Goal: Find specific page/section: Find specific page/section

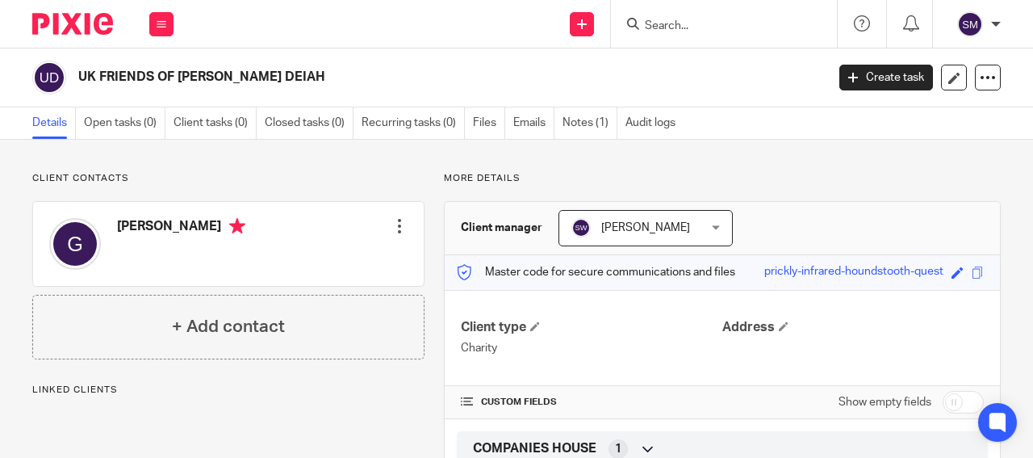
click at [660, 19] on input "Search" at bounding box center [715, 26] width 145 height 15
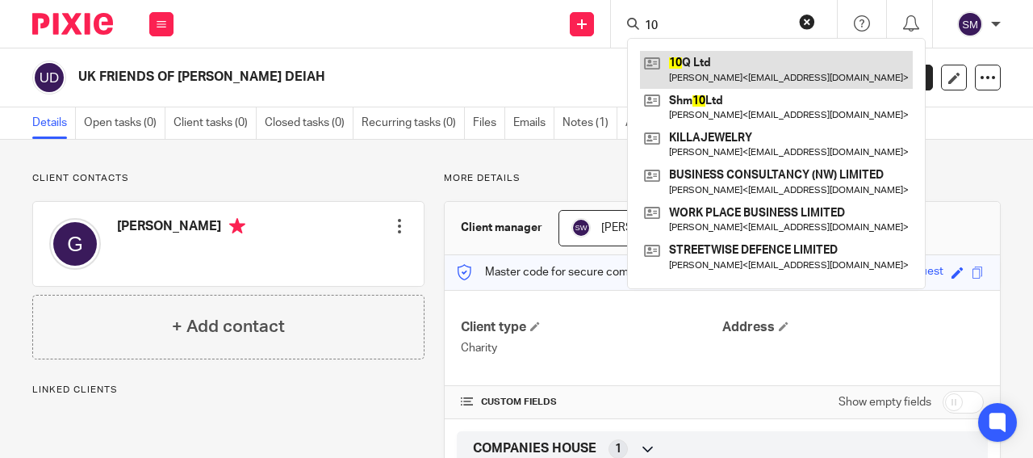
type input "10"
click at [762, 63] on link at bounding box center [776, 69] width 273 height 37
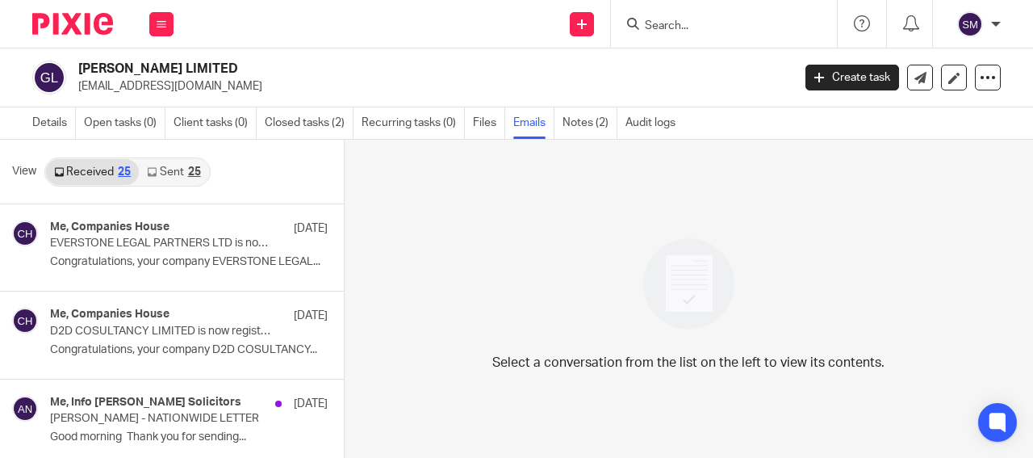
click at [698, 27] on input "Search" at bounding box center [715, 26] width 145 height 15
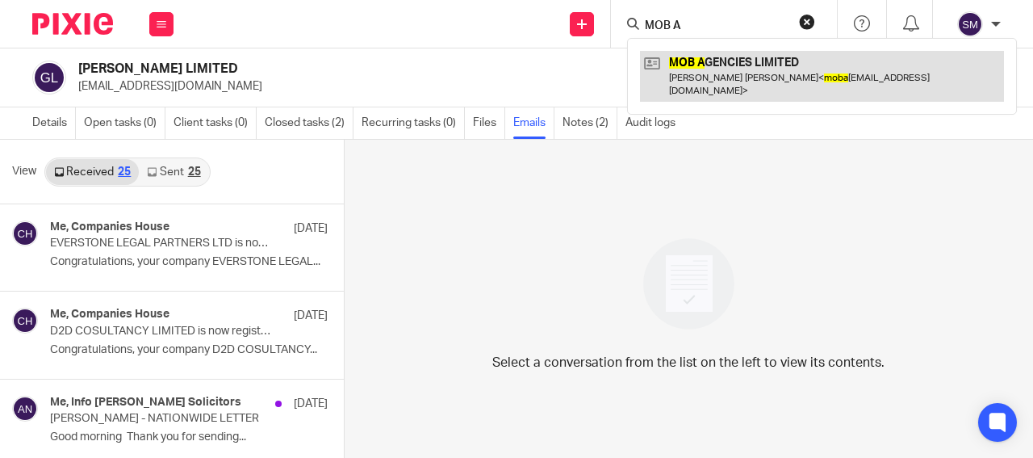
type input "MOB A"
click at [705, 64] on link at bounding box center [822, 76] width 364 height 50
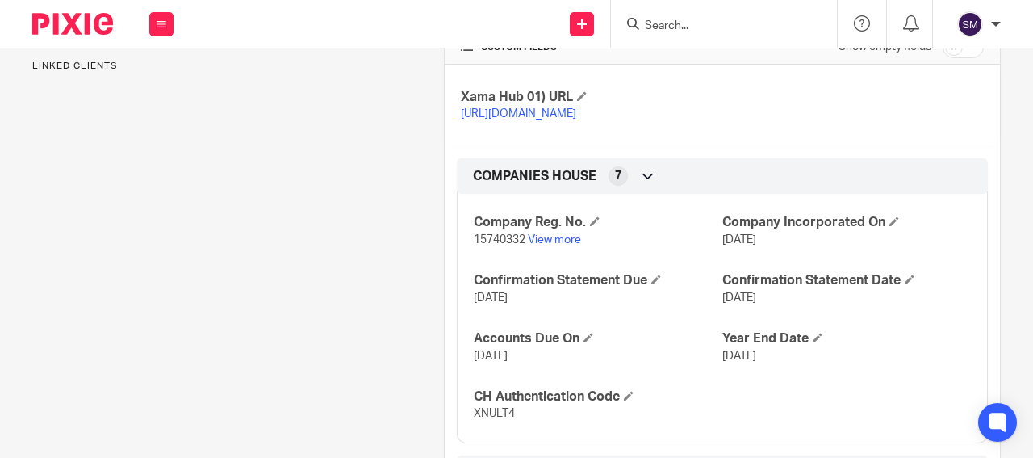
scroll to position [542, 0]
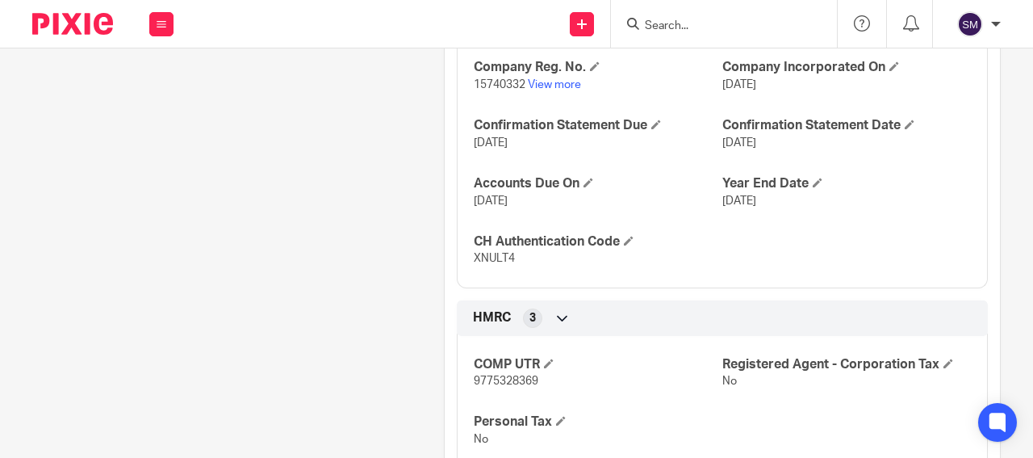
click at [672, 19] on input "Search" at bounding box center [715, 26] width 145 height 15
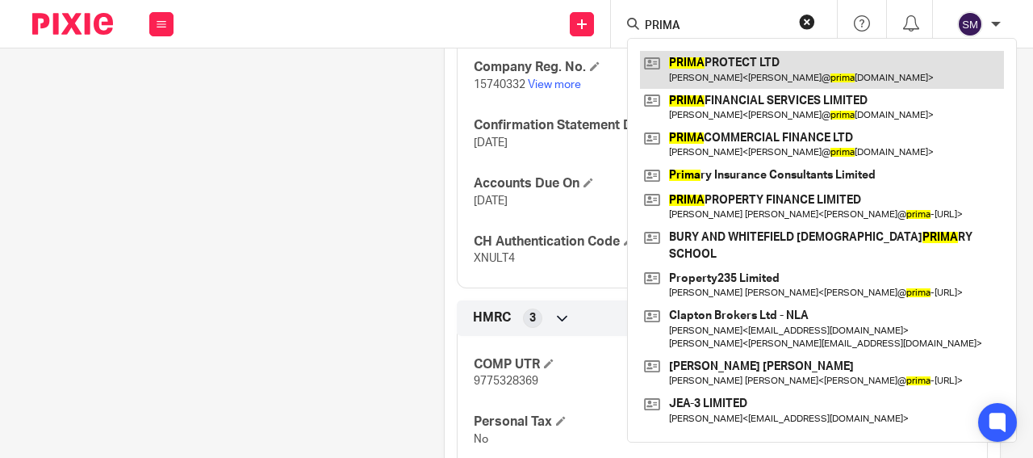
type input "PRIMA"
click at [707, 72] on link at bounding box center [822, 69] width 364 height 37
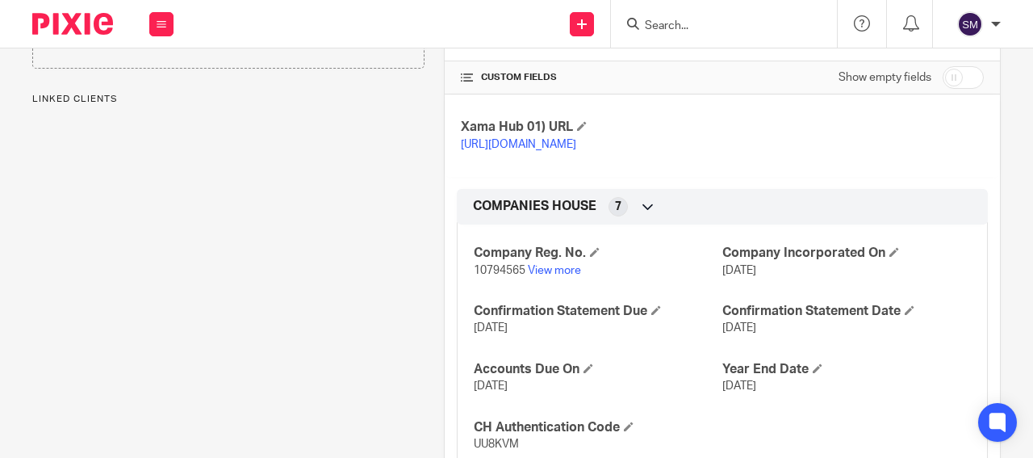
scroll to position [387, 0]
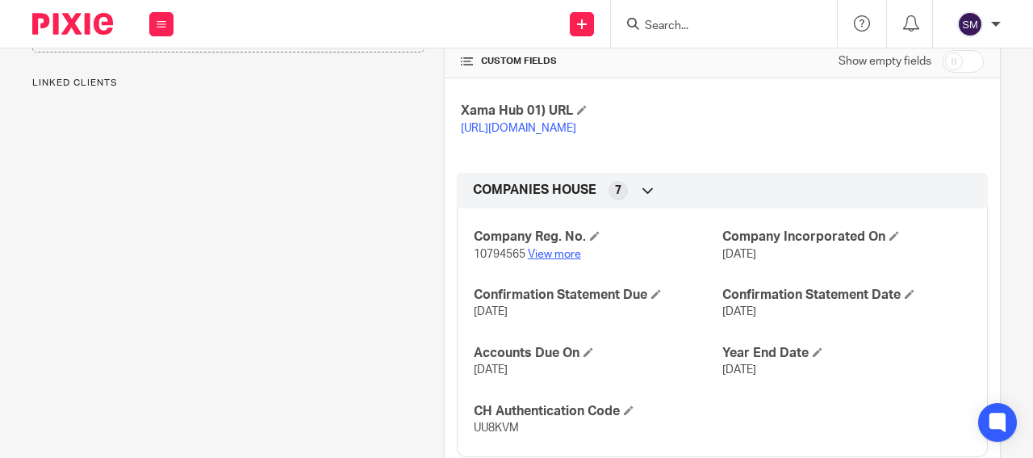
click at [534, 256] on link "View more" at bounding box center [554, 254] width 53 height 11
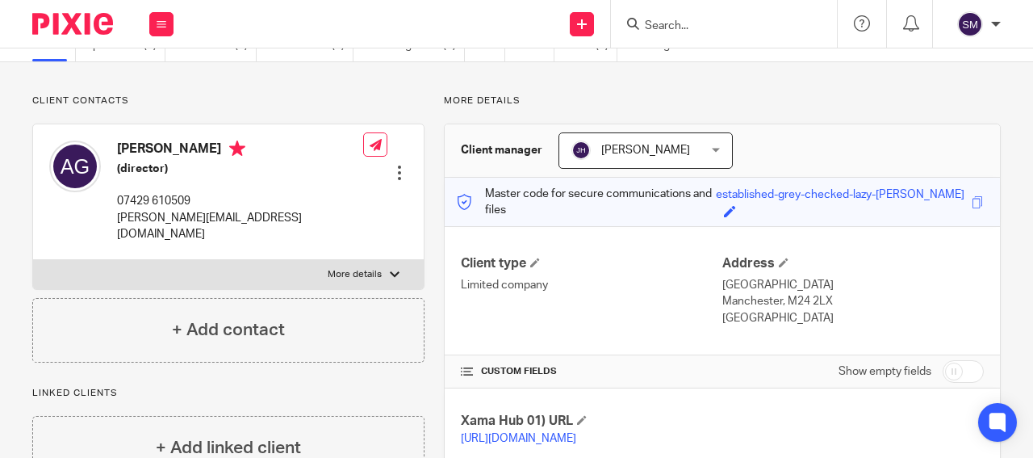
scroll to position [0, 0]
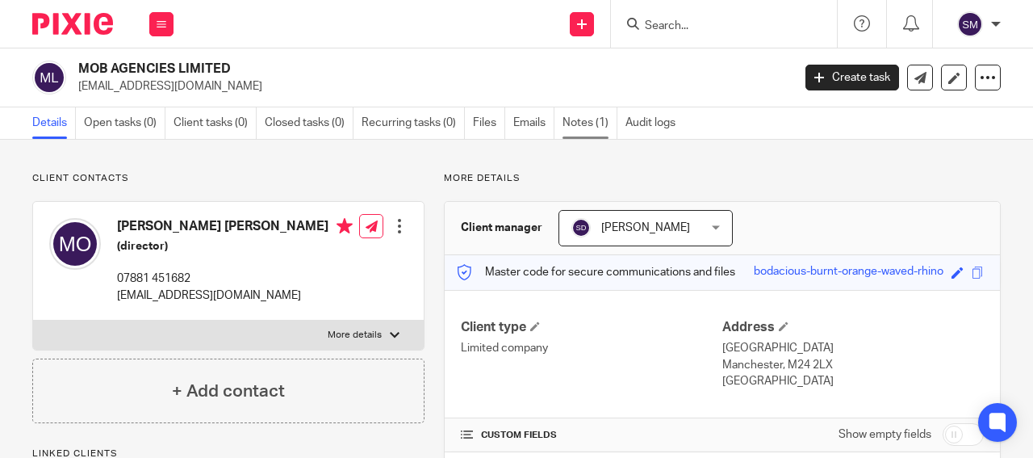
click at [588, 119] on link "Notes (1)" at bounding box center [590, 122] width 55 height 31
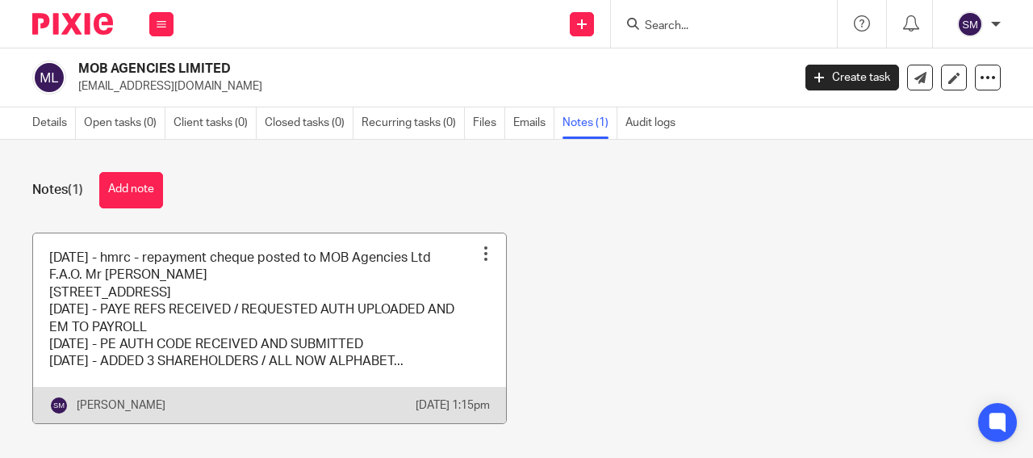
click at [415, 314] on link at bounding box center [269, 328] width 473 height 190
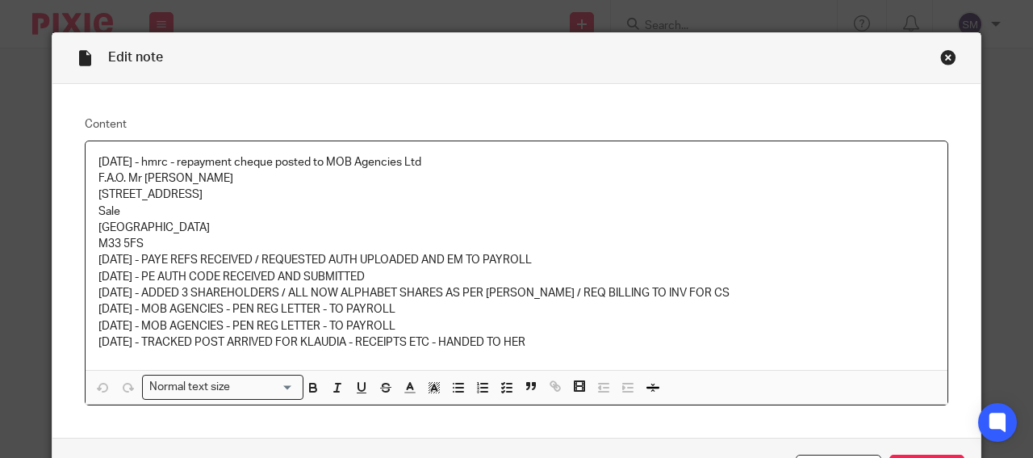
click at [945, 56] on div "Close this dialog window" at bounding box center [948, 57] width 16 height 16
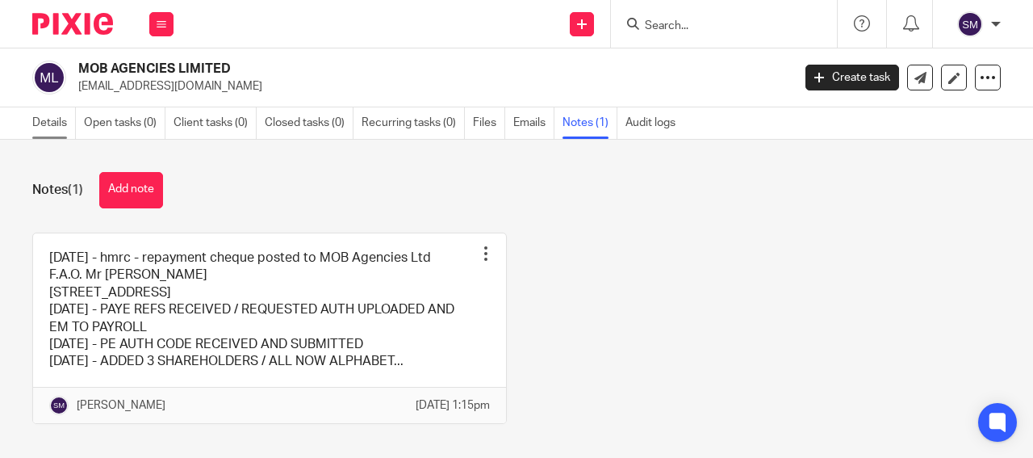
click at [46, 121] on link "Details" at bounding box center [54, 122] width 44 height 31
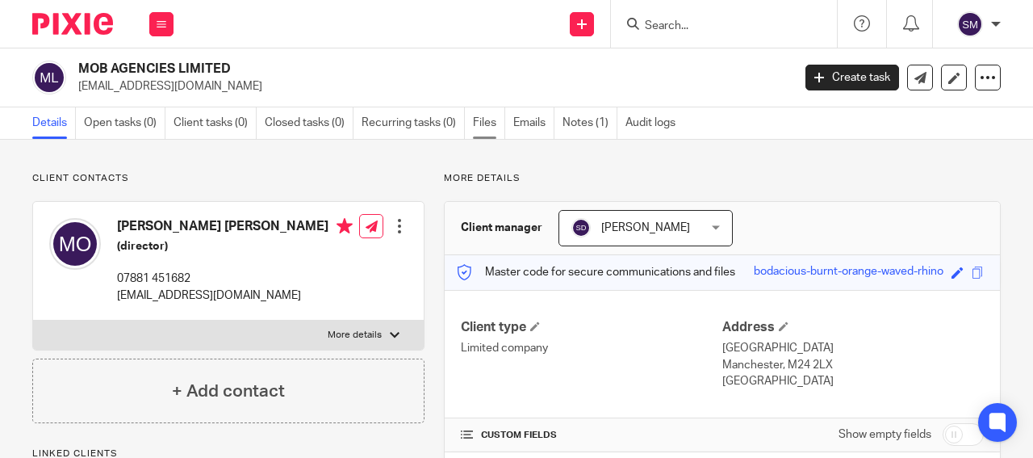
click at [478, 119] on link "Files" at bounding box center [489, 122] width 32 height 31
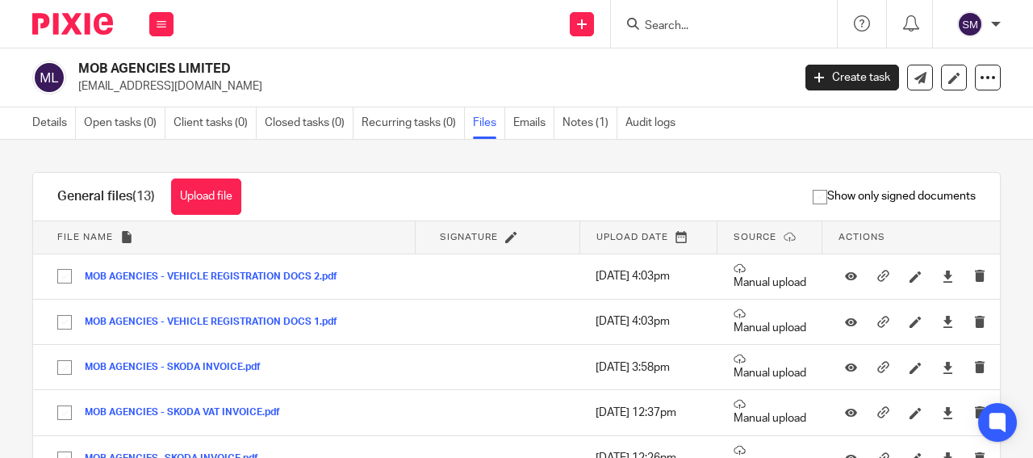
click at [180, 82] on p "mobagencies@outlook.com" at bounding box center [429, 86] width 703 height 16
click at [179, 82] on p "mobagencies@outlook.com" at bounding box center [429, 86] width 703 height 16
click at [44, 121] on link "Details" at bounding box center [54, 122] width 44 height 31
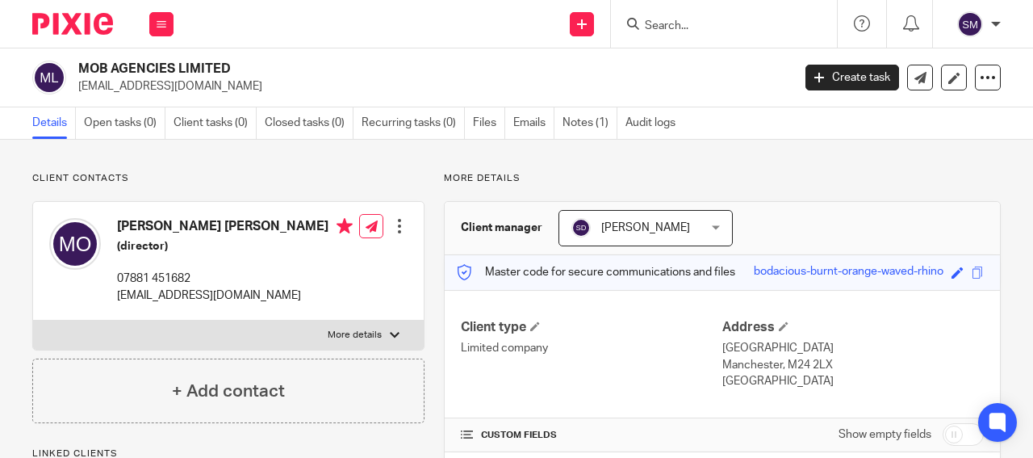
drag, startPoint x: 179, startPoint y: 72, endPoint x: 78, endPoint y: 65, distance: 101.1
click at [78, 65] on h2 "MOB AGENCIES LIMITED" at bounding box center [359, 69] width 563 height 17
click at [664, 20] on input "Search" at bounding box center [715, 26] width 145 height 15
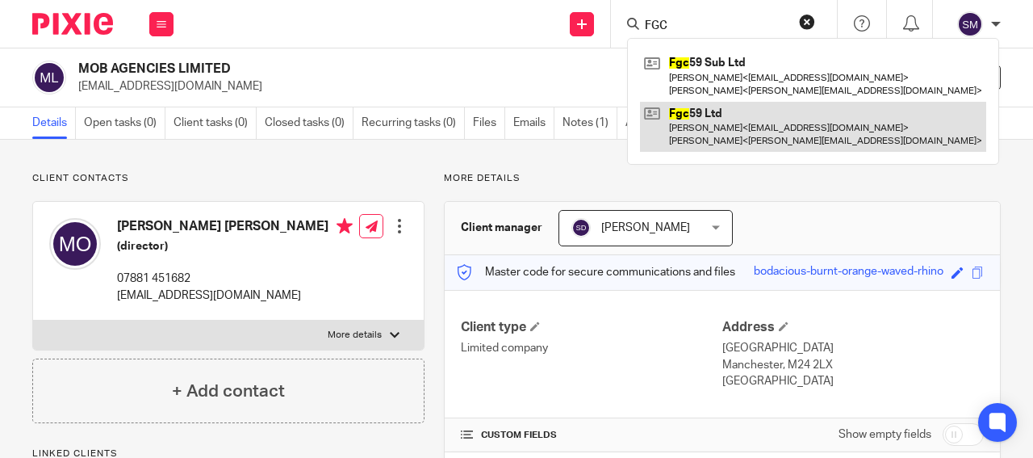
type input "FGC"
click at [718, 125] on link at bounding box center [813, 127] width 346 height 50
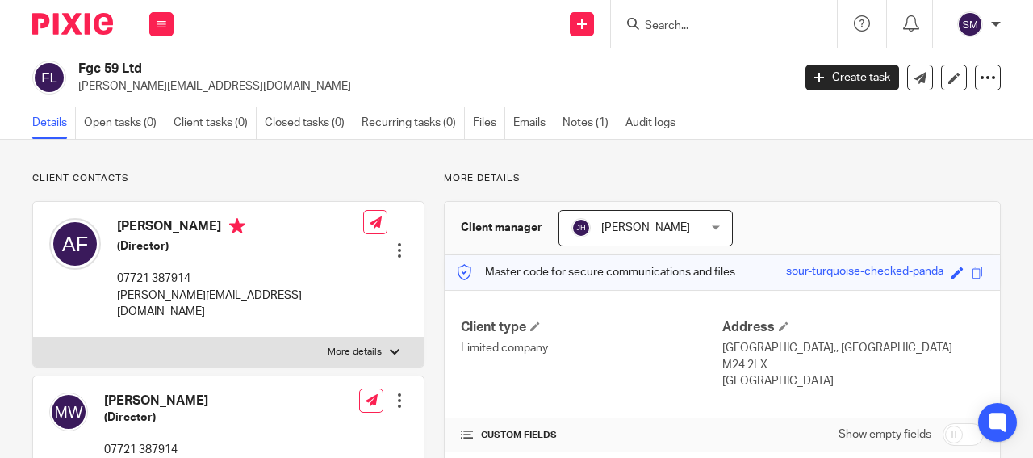
click at [667, 19] on input "Search" at bounding box center [715, 26] width 145 height 15
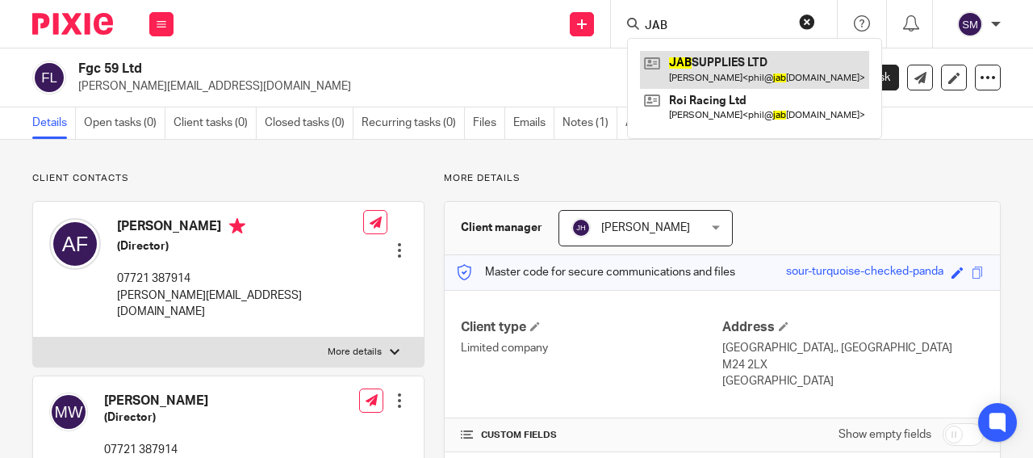
type input "JAB"
click at [715, 84] on link at bounding box center [754, 69] width 229 height 37
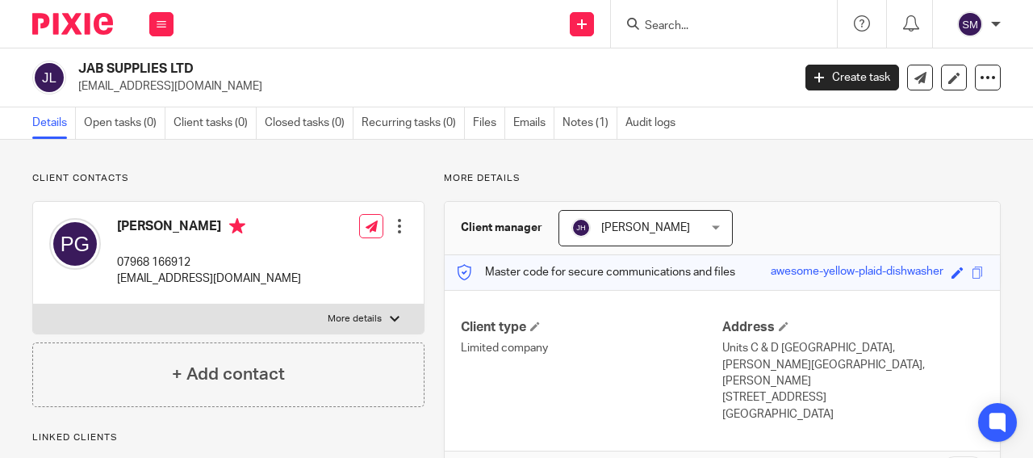
click at [168, 87] on p "[EMAIL_ADDRESS][DOMAIN_NAME]" at bounding box center [429, 86] width 703 height 16
click at [169, 89] on p "[EMAIL_ADDRESS][DOMAIN_NAME]" at bounding box center [429, 86] width 703 height 16
click at [652, 31] on form at bounding box center [729, 24] width 172 height 20
click at [660, 19] on input "Search" at bounding box center [715, 26] width 145 height 15
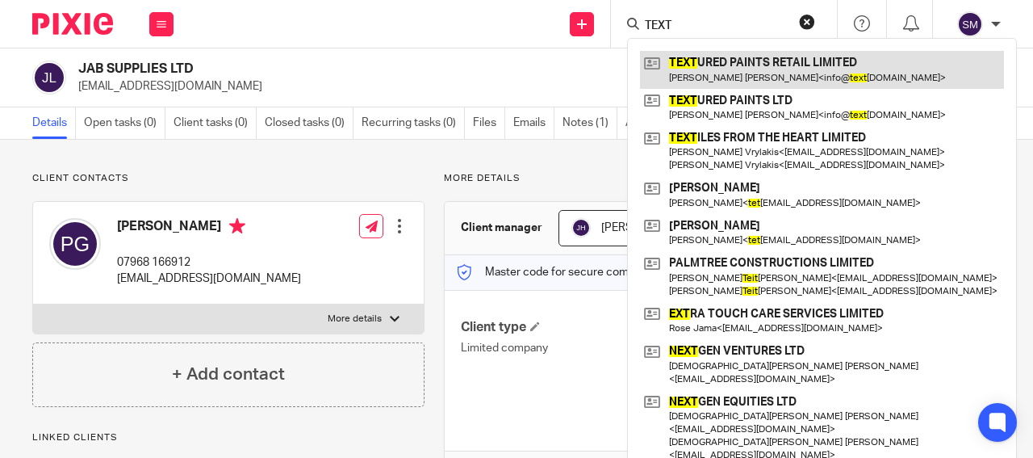
type input "TEXT"
click at [678, 85] on link at bounding box center [822, 69] width 364 height 37
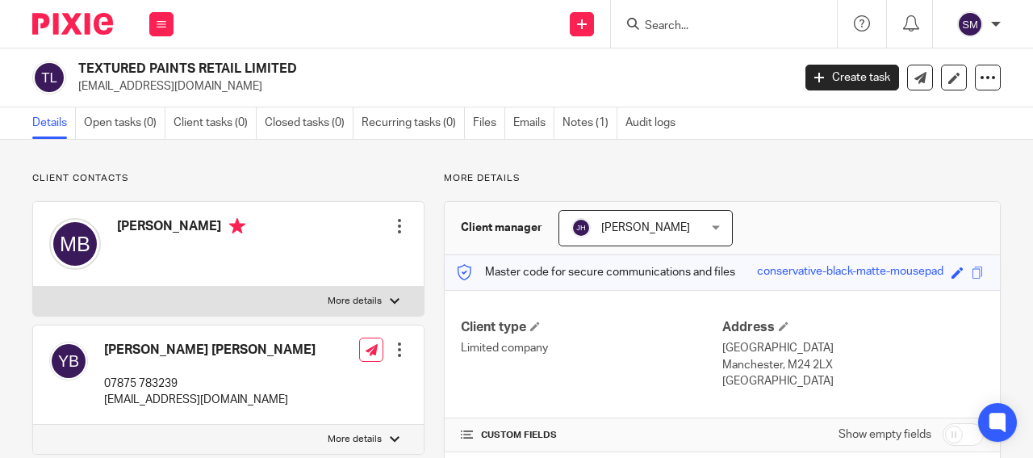
drag, startPoint x: 243, startPoint y: 69, endPoint x: 70, endPoint y: 63, distance: 172.8
click at [78, 63] on h2 "TEXTURED PAINTS RETAIL LIMITED" at bounding box center [359, 69] width 563 height 17
copy div "TEXTURED PAINTS RETAIL"
click at [644, 21] on input "Search" at bounding box center [715, 26] width 145 height 15
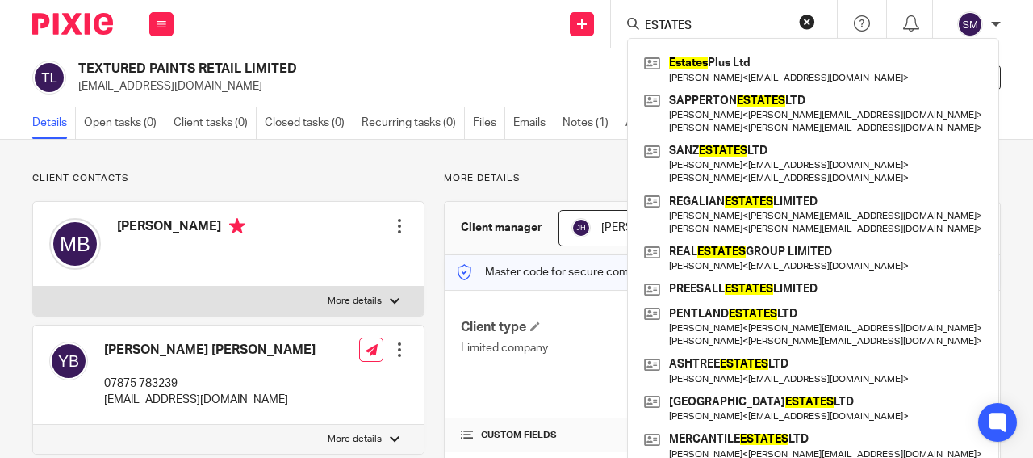
click at [640, 17] on div "ESTATES" at bounding box center [721, 24] width 188 height 20
click at [644, 20] on input "ESTATES" at bounding box center [715, 26] width 145 height 15
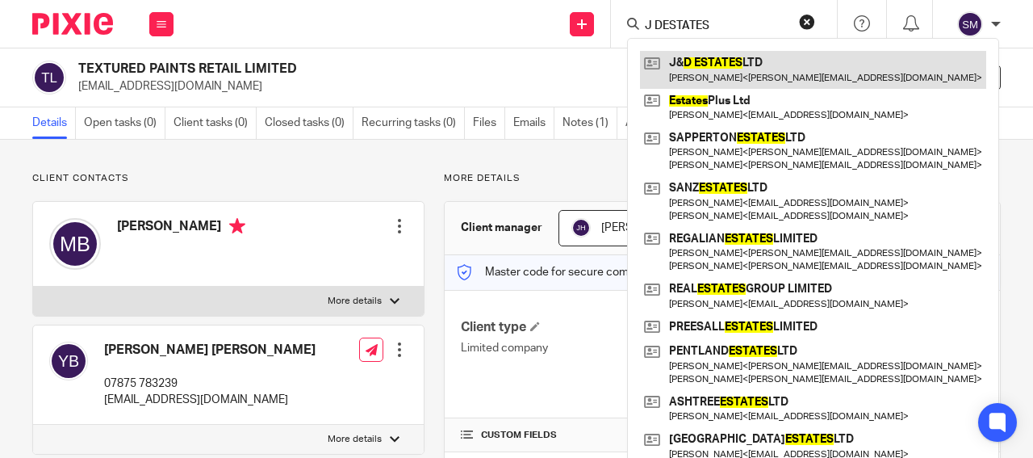
type input "J DESTATES"
click at [747, 74] on link at bounding box center [813, 69] width 346 height 37
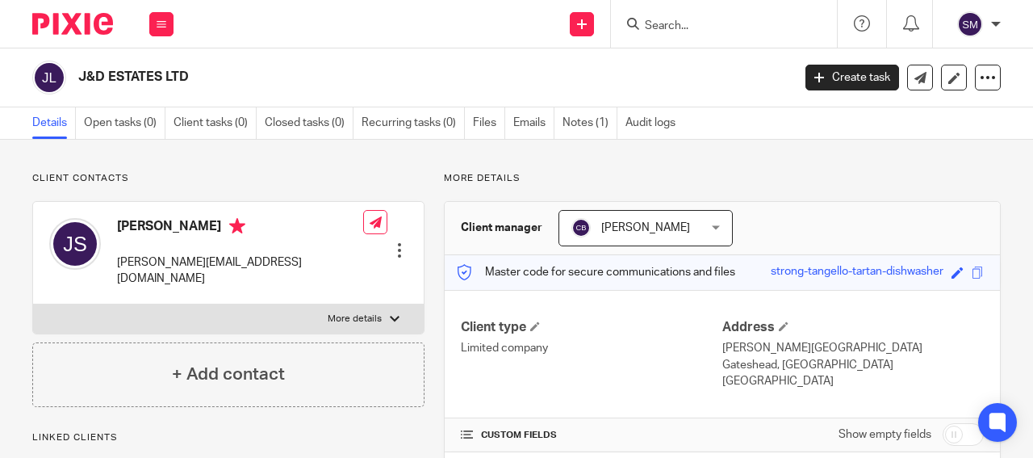
click at [228, 267] on p "[PERSON_NAME][EMAIL_ADDRESS][DOMAIN_NAME]" at bounding box center [240, 270] width 246 height 33
click at [228, 267] on p "samuel@haymarketestates.com" at bounding box center [240, 270] width 246 height 33
drag, startPoint x: 165, startPoint y: 77, endPoint x: 75, endPoint y: 73, distance: 89.7
click at [78, 73] on h2 "J&D ESTATES LTD" at bounding box center [359, 77] width 563 height 17
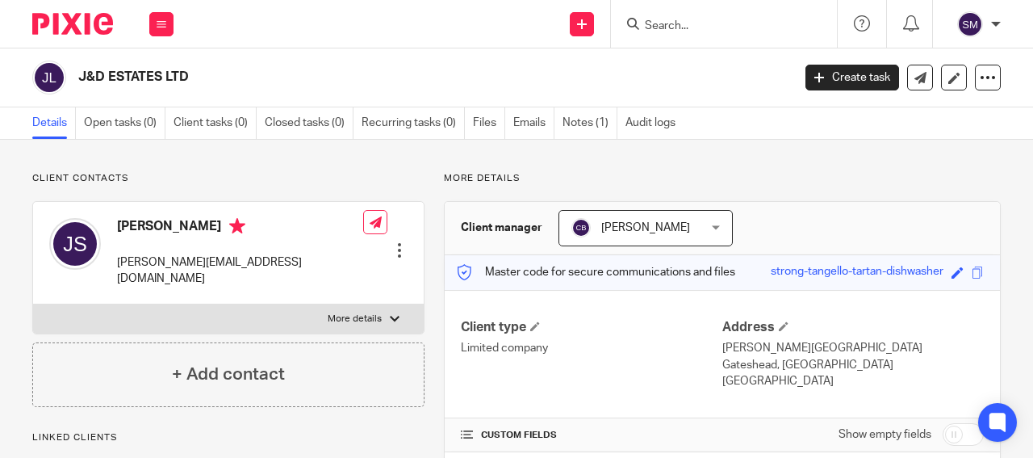
click at [652, 27] on input "Search" at bounding box center [715, 26] width 145 height 15
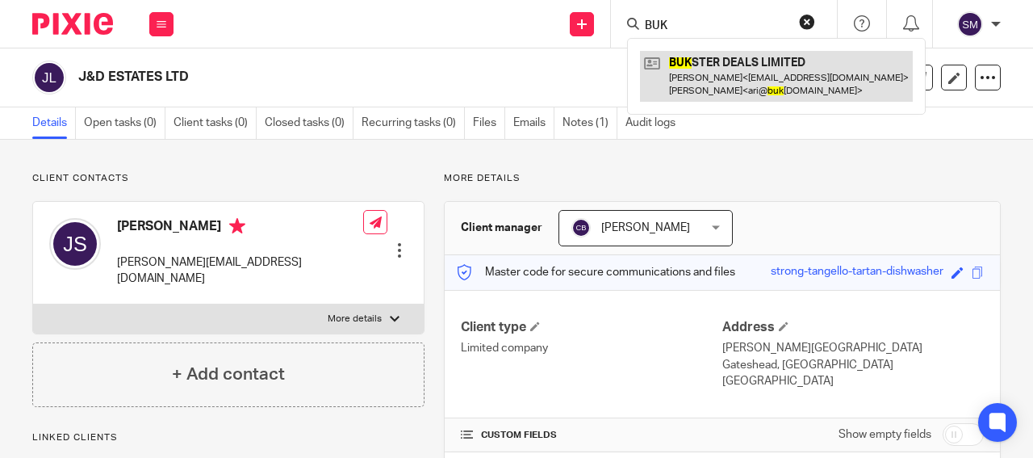
type input "BUK"
click at [690, 77] on link at bounding box center [776, 76] width 273 height 50
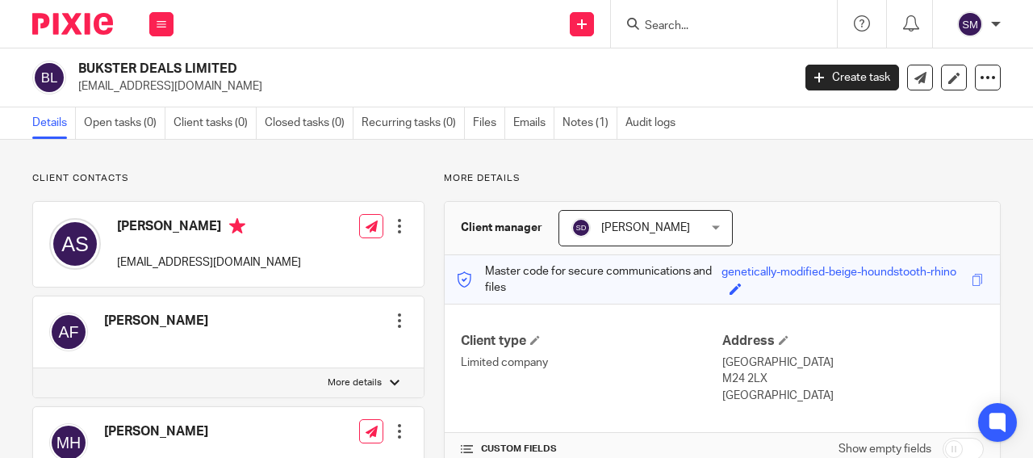
click at [280, 386] on label "More details" at bounding box center [228, 382] width 391 height 29
click at [33, 368] on input "More details" at bounding box center [32, 367] width 1 height 1
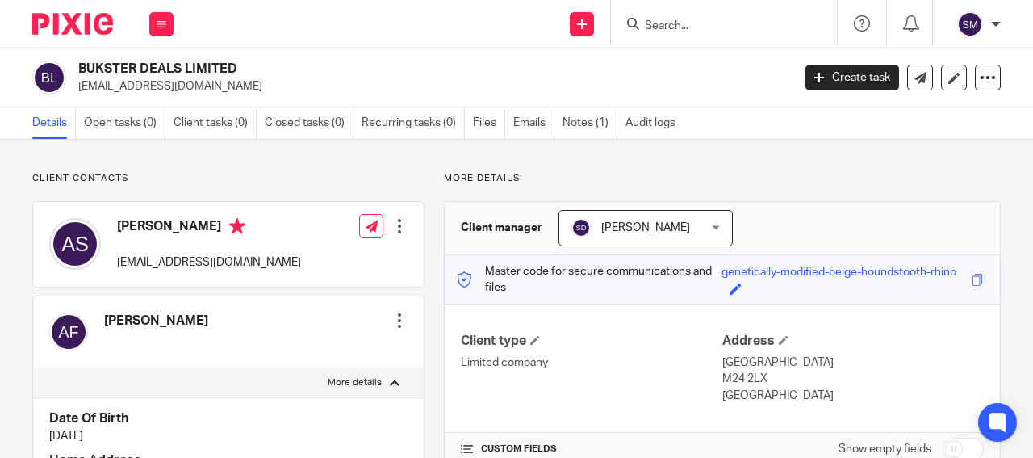
click at [280, 386] on label "More details" at bounding box center [228, 382] width 391 height 29
click at [33, 368] on input "More details" at bounding box center [32, 367] width 1 height 1
checkbox input "false"
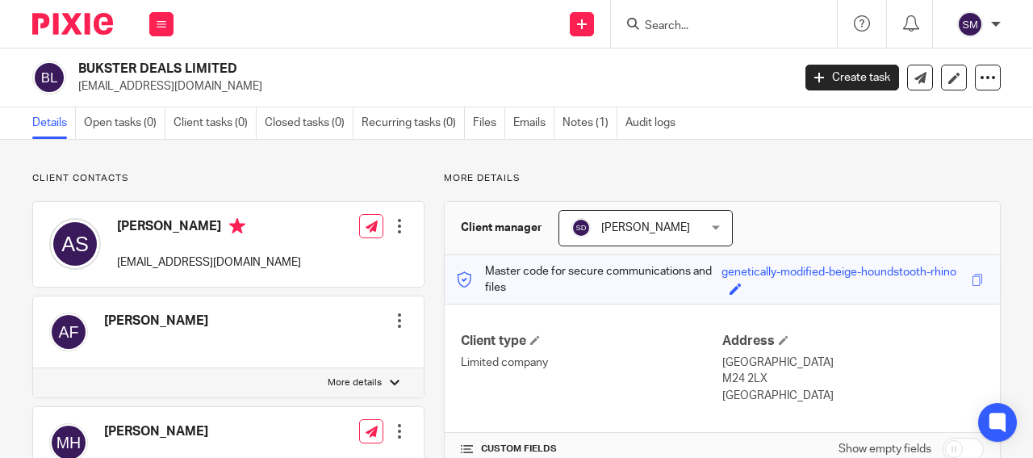
scroll to position [155, 0]
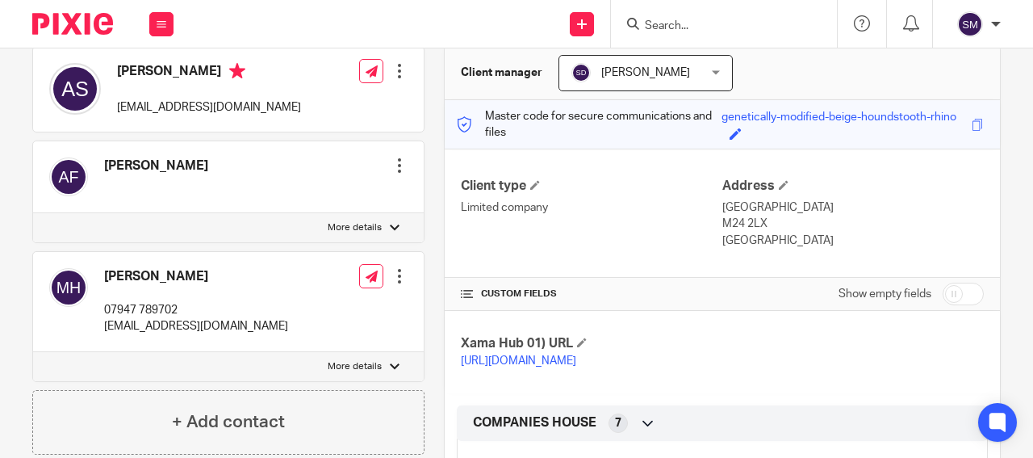
click at [195, 326] on p "[EMAIL_ADDRESS][DOMAIN_NAME]" at bounding box center [196, 326] width 184 height 16
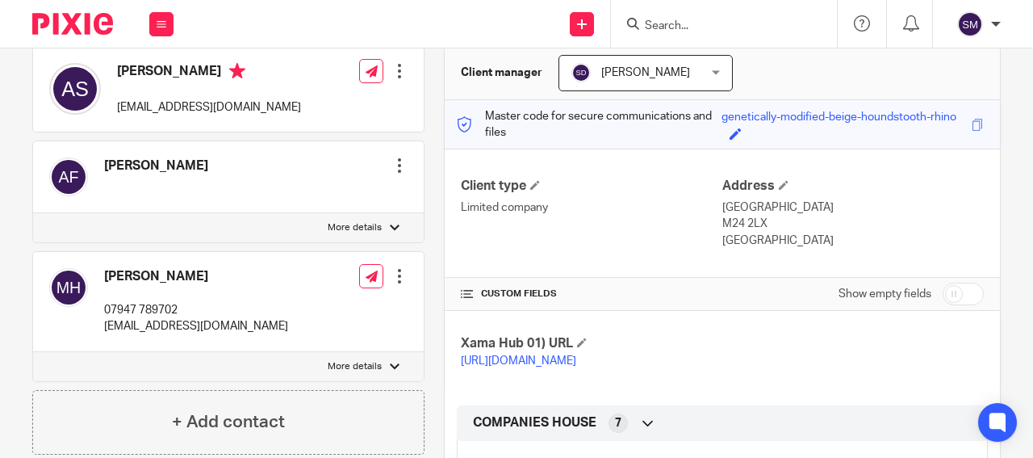
click at [195, 326] on p "[EMAIL_ADDRESS][DOMAIN_NAME]" at bounding box center [196, 326] width 184 height 16
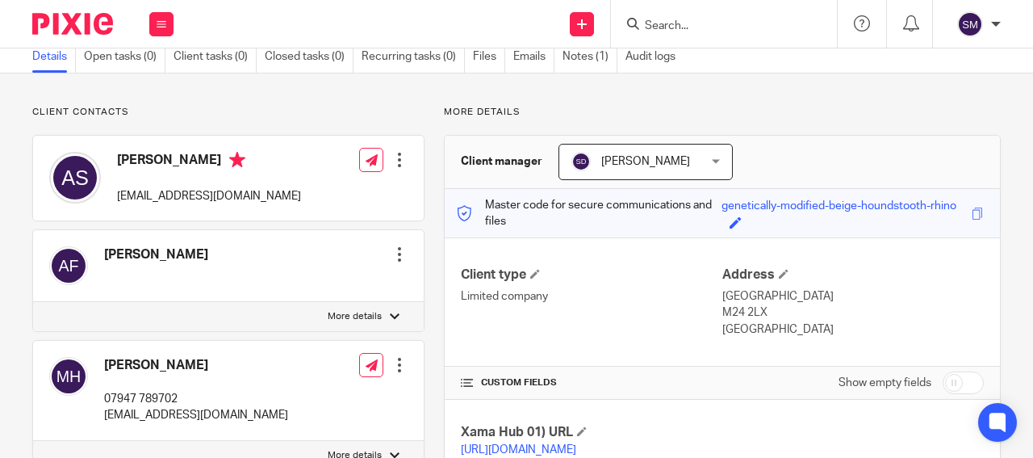
scroll to position [0, 0]
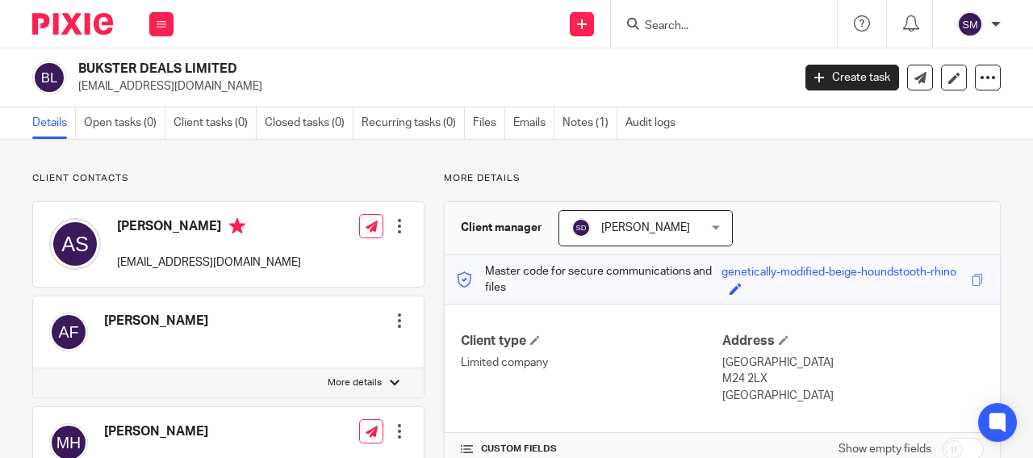
click at [642, 31] on div at bounding box center [721, 24] width 188 height 20
click at [657, 19] on input "Search" at bounding box center [715, 26] width 145 height 15
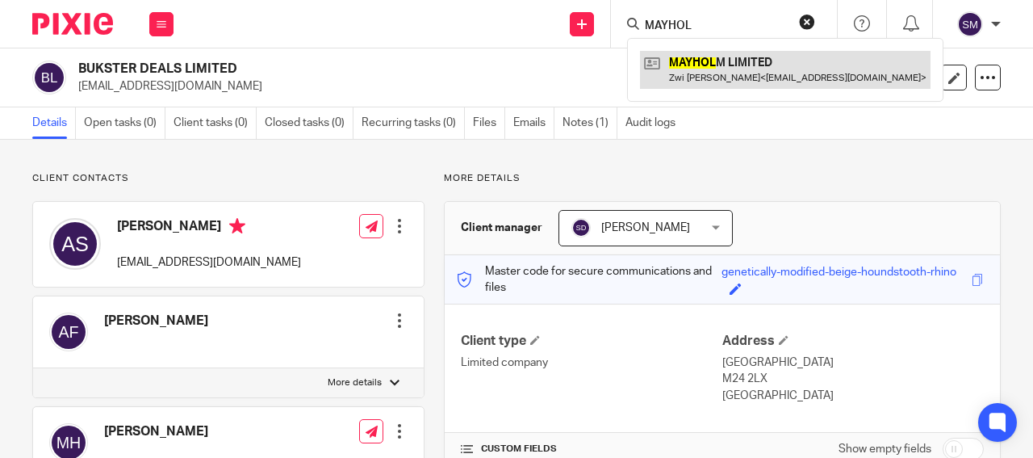
type input "MAYHOL"
click at [702, 65] on link at bounding box center [785, 69] width 291 height 37
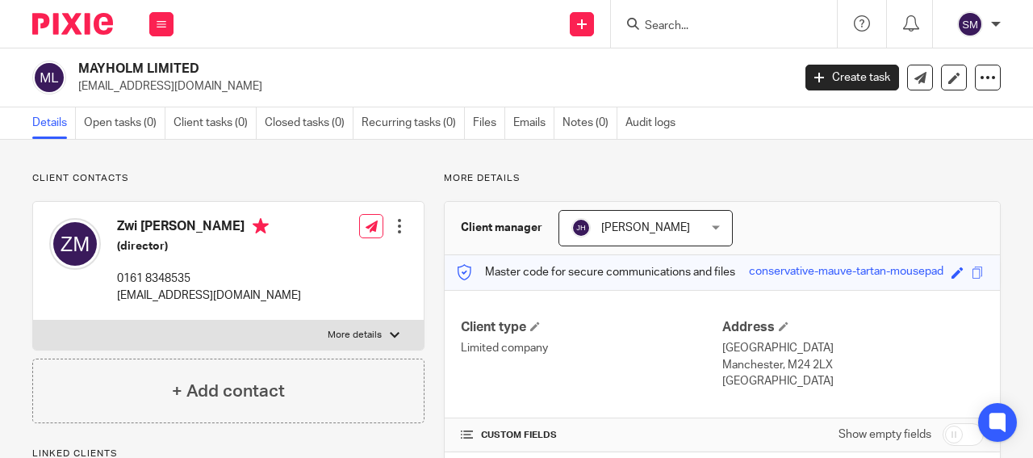
click at [164, 93] on p "mmi@mmiuk.co.uk" at bounding box center [429, 86] width 703 height 16
drag, startPoint x: 209, startPoint y: 69, endPoint x: 69, endPoint y: 73, distance: 139.7
click at [78, 73] on h2 "MAYHOLM LIMITED" at bounding box center [359, 69] width 563 height 17
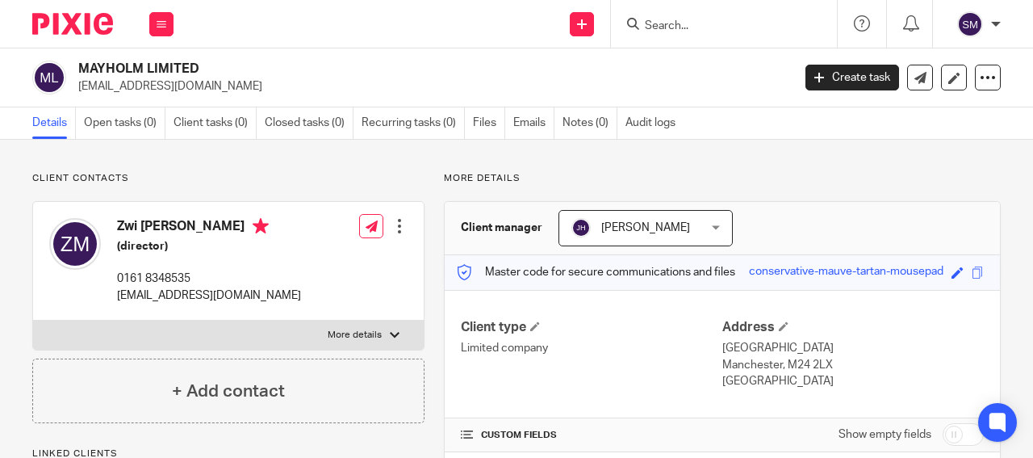
copy div "MAYHOLM LIMITED"
click at [680, 26] on input "Search" at bounding box center [715, 26] width 145 height 15
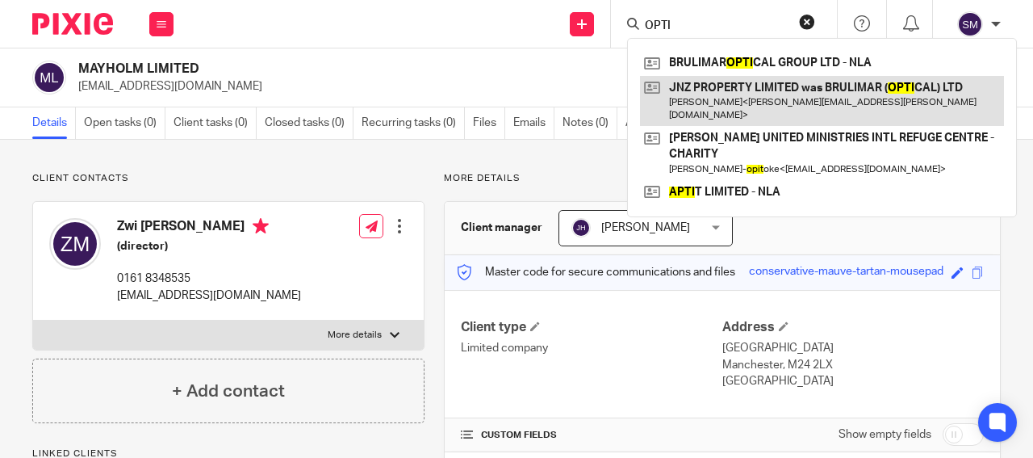
type input "OPTI"
click at [696, 90] on link at bounding box center [822, 101] width 364 height 50
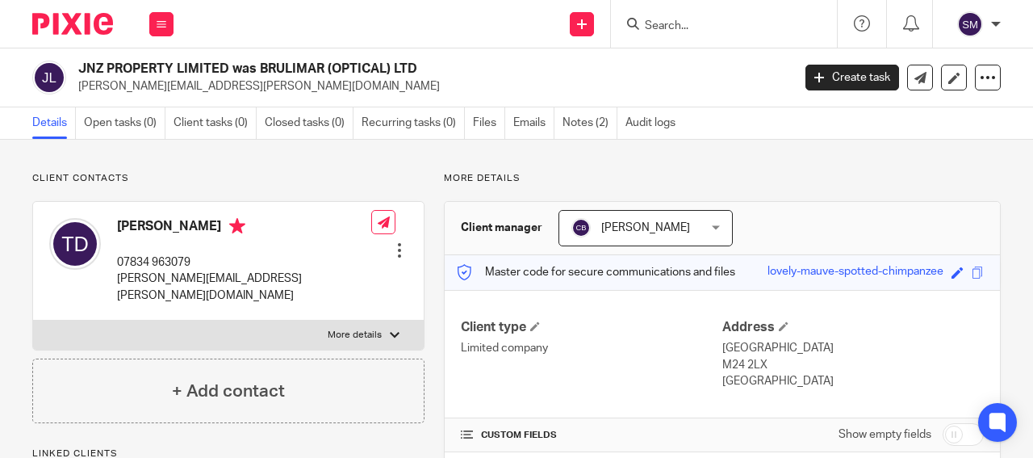
drag, startPoint x: 256, startPoint y: 69, endPoint x: 397, endPoint y: 59, distance: 141.6
click at [397, 61] on h2 "JNZ PROPERTY LIMITED was BRULIMAR (OPTICAL) LTD" at bounding box center [359, 69] width 563 height 17
copy h2 "BRULIMAR (OPTICAL) L"
click at [661, 23] on input "Search" at bounding box center [715, 26] width 145 height 15
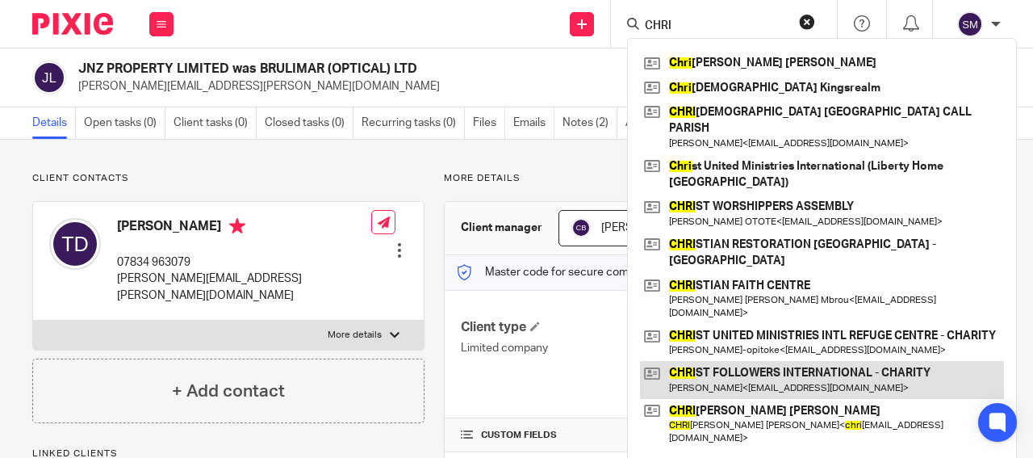
type input "CHRI"
click at [710, 361] on link at bounding box center [822, 379] width 364 height 37
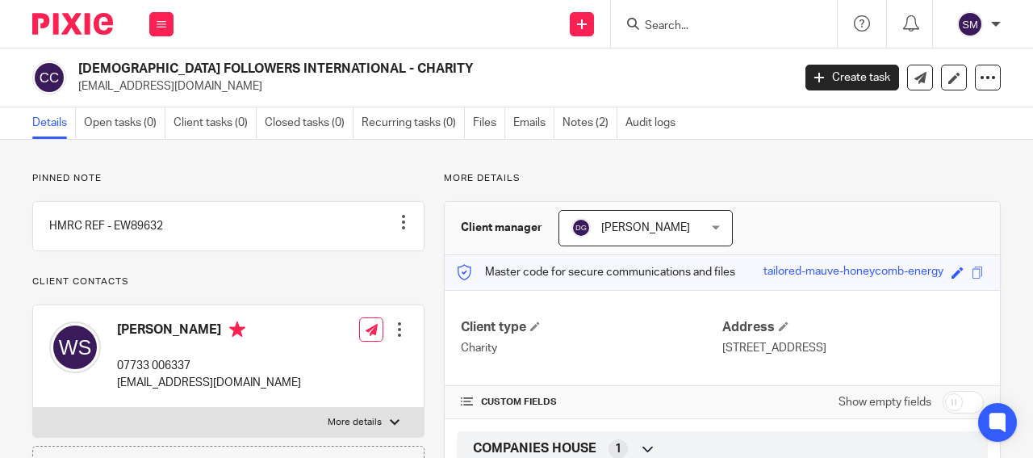
click at [184, 86] on p "[EMAIL_ADDRESS][DOMAIN_NAME]" at bounding box center [429, 86] width 703 height 16
click at [184, 86] on p "cfimanchester@hotmail.com" at bounding box center [429, 86] width 703 height 16
click at [211, 391] on p "[EMAIL_ADDRESS][DOMAIN_NAME]" at bounding box center [209, 382] width 184 height 16
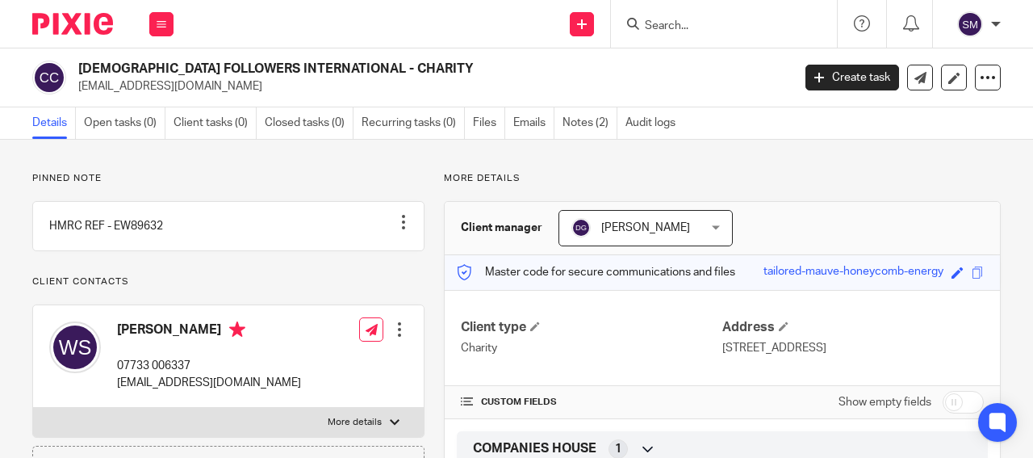
click at [211, 391] on p "[EMAIL_ADDRESS][DOMAIN_NAME]" at bounding box center [209, 382] width 184 height 16
drag, startPoint x: 310, startPoint y: 68, endPoint x: 76, endPoint y: 66, distance: 234.1
click at [78, 66] on h2 "CHRIST FOLLOWERS INTERNATIONAL - CHARITY" at bounding box center [359, 69] width 563 height 17
click at [652, 21] on input "Search" at bounding box center [715, 26] width 145 height 15
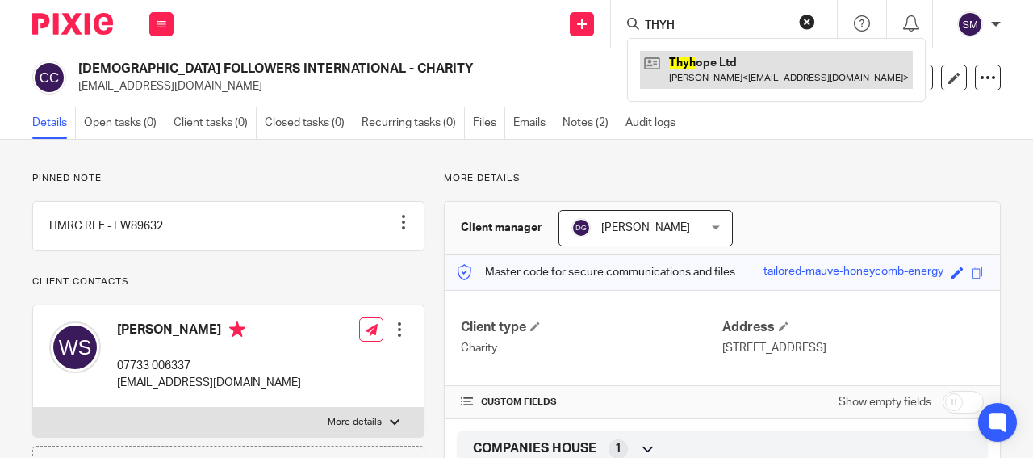
type input "THYH"
click at [701, 72] on link at bounding box center [776, 69] width 273 height 37
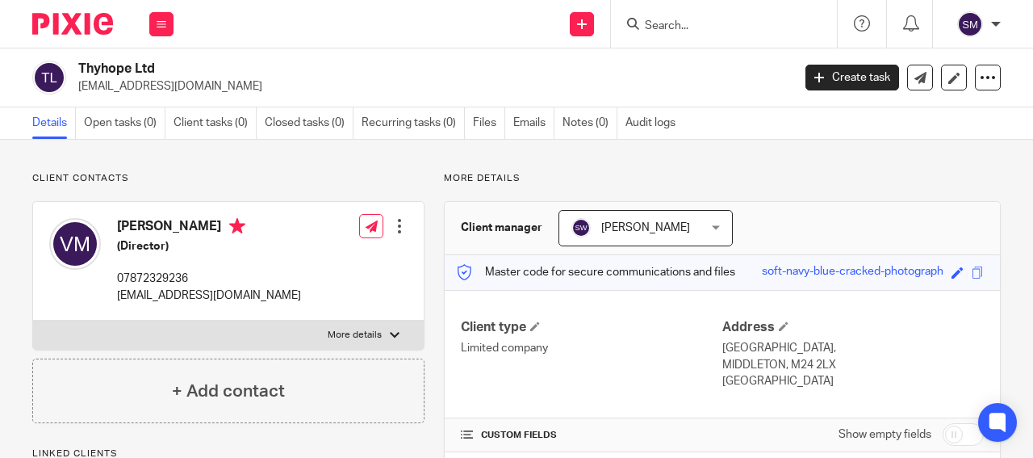
click at [210, 82] on p "vicmakoni2003@yahoo.co.uk" at bounding box center [429, 86] width 703 height 16
drag, startPoint x: 160, startPoint y: 67, endPoint x: 69, endPoint y: 61, distance: 91.4
click at [78, 61] on h2 "Thyhope Ltd" at bounding box center [359, 69] width 563 height 17
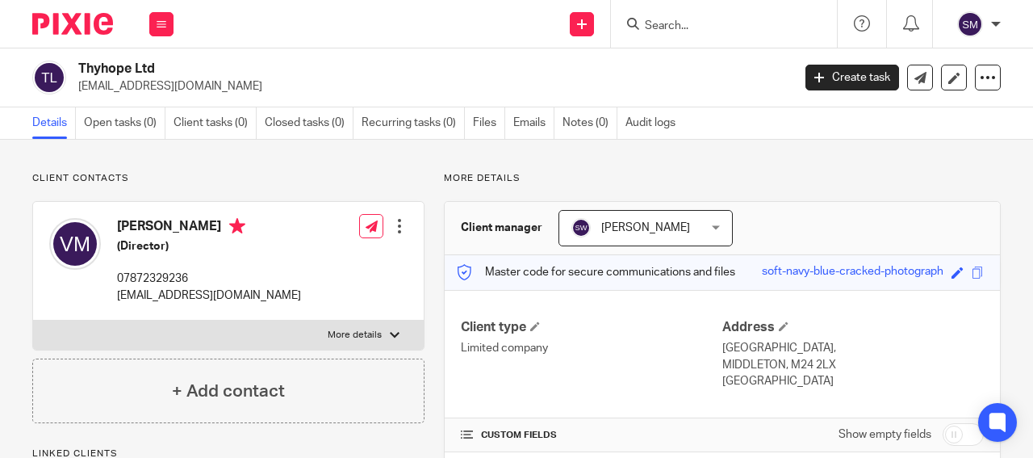
drag, startPoint x: 84, startPoint y: 65, endPoint x: 106, endPoint y: 71, distance: 22.5
copy div "Thyhope Ltd"
click at [664, 28] on input "Search" at bounding box center [715, 26] width 145 height 15
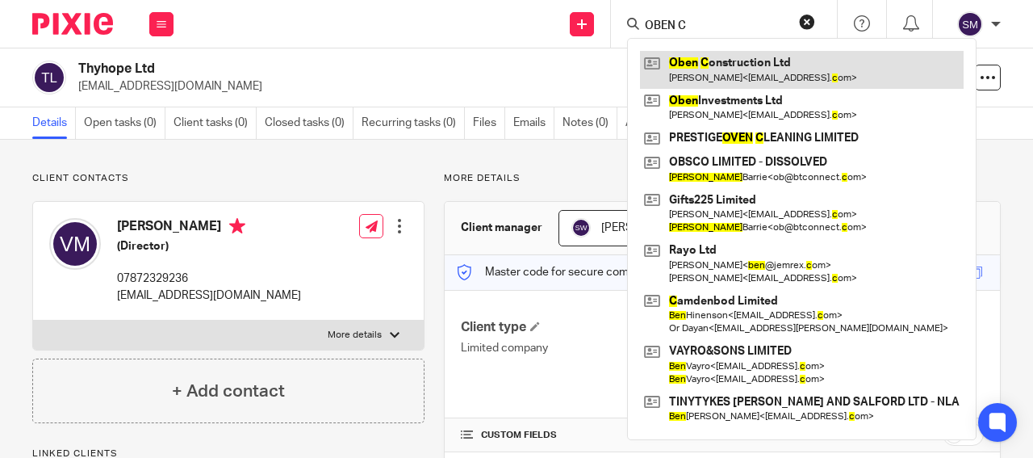
type input "OBEN C"
click at [730, 80] on link at bounding box center [802, 69] width 324 height 37
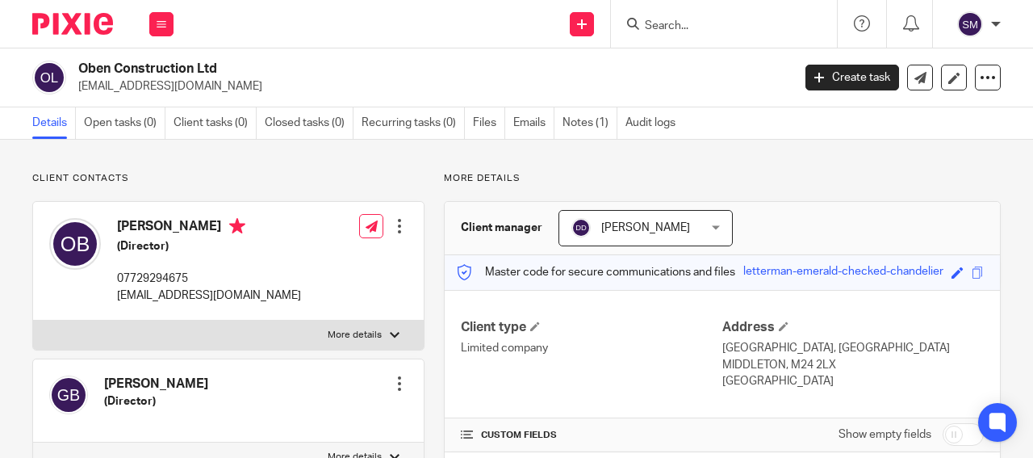
click at [187, 86] on p "[EMAIL_ADDRESS][DOMAIN_NAME]" at bounding box center [429, 86] width 703 height 16
drag, startPoint x: 200, startPoint y: 67, endPoint x: 79, endPoint y: 65, distance: 121.1
click at [79, 65] on h2 "Oben Construction Ltd" at bounding box center [359, 69] width 563 height 17
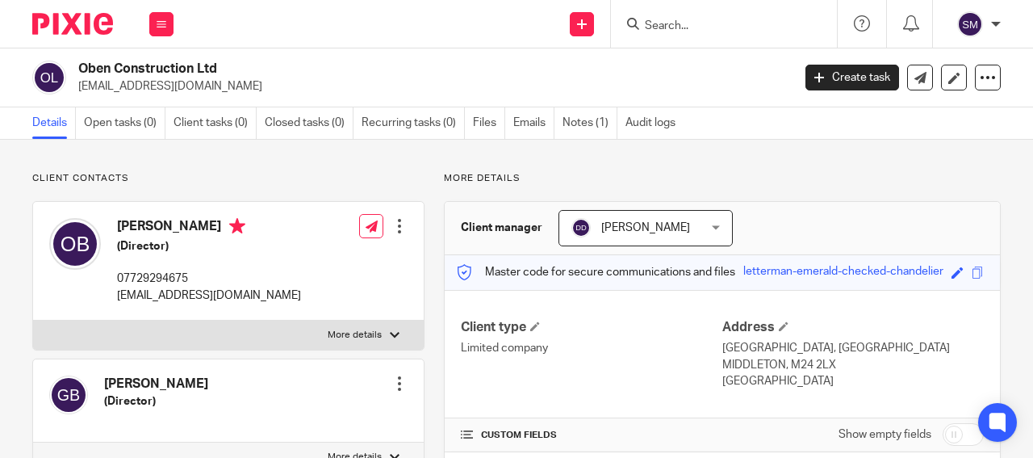
click at [659, 21] on input "Search" at bounding box center [715, 26] width 145 height 15
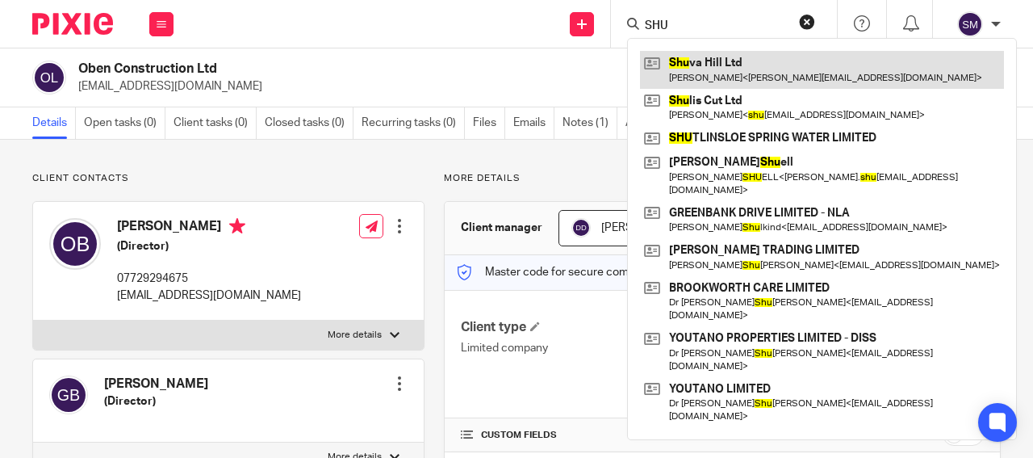
type input "SHU"
click at [722, 67] on link at bounding box center [822, 69] width 364 height 37
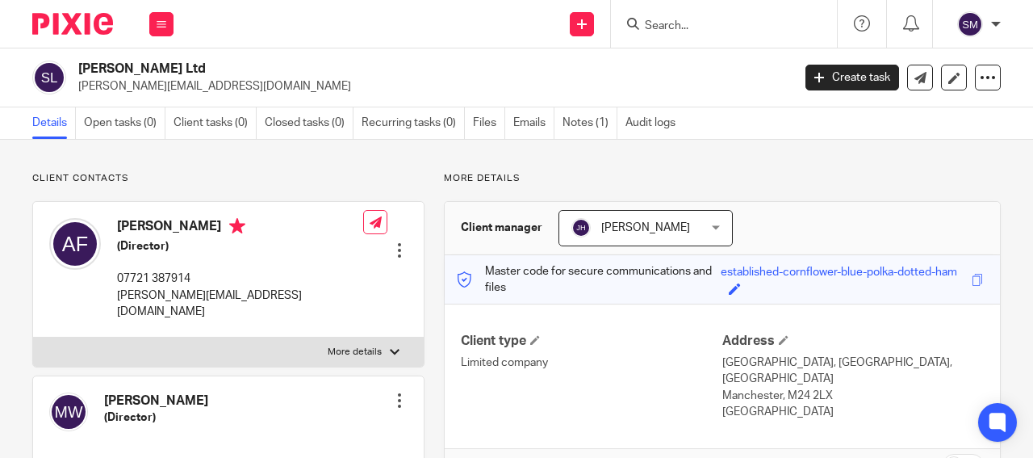
click at [193, 90] on p "[PERSON_NAME][EMAIL_ADDRESS][DOMAIN_NAME]" at bounding box center [429, 86] width 703 height 16
drag, startPoint x: 189, startPoint y: 67, endPoint x: 73, endPoint y: 63, distance: 115.5
click at [78, 63] on h2 "[PERSON_NAME] Ltd" at bounding box center [359, 69] width 563 height 17
copy h2 "[PERSON_NAME] Ltd"
click at [655, 23] on input "Search" at bounding box center [715, 26] width 145 height 15
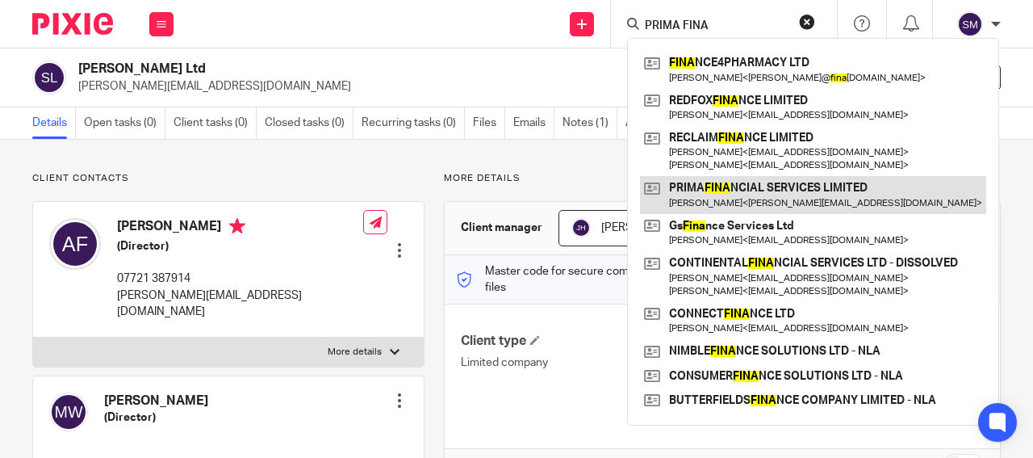
type input "PRIMA FINA"
click at [701, 195] on link at bounding box center [813, 194] width 346 height 37
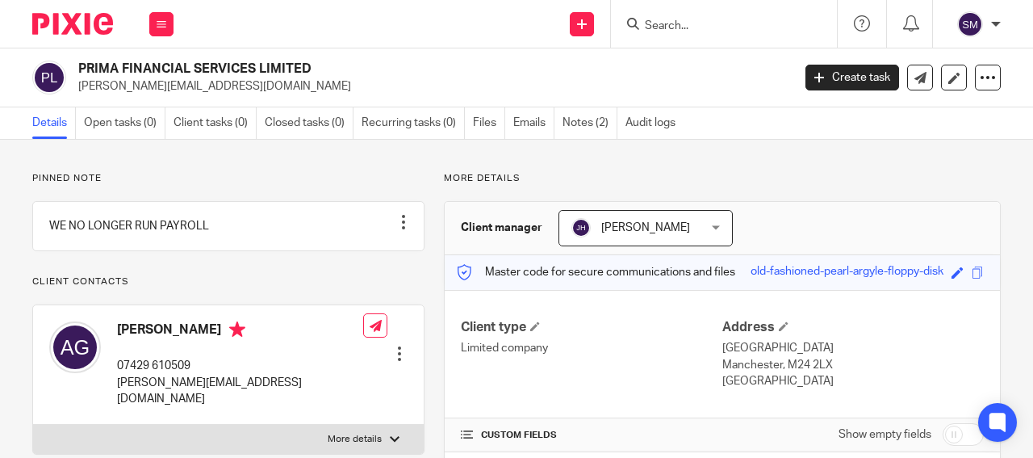
drag, startPoint x: 257, startPoint y: 65, endPoint x: 75, endPoint y: 67, distance: 182.4
click at [78, 67] on h2 "PRIMA FINANCIAL SERVICES LIMITED" at bounding box center [359, 69] width 563 height 17
copy h2 "PRIMA FINANCIAL SERVICES"
click at [662, 27] on input "Search" at bounding box center [715, 26] width 145 height 15
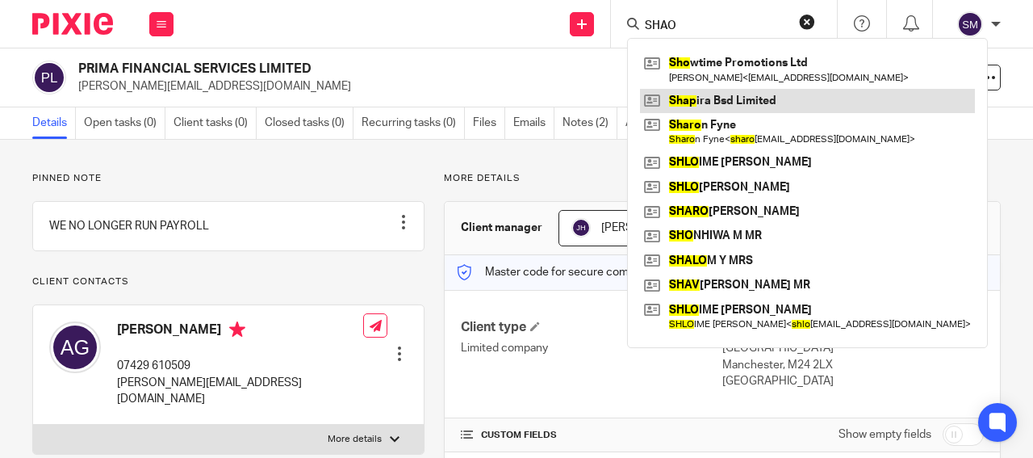
type input "SHAO"
click at [716, 104] on link at bounding box center [807, 101] width 335 height 24
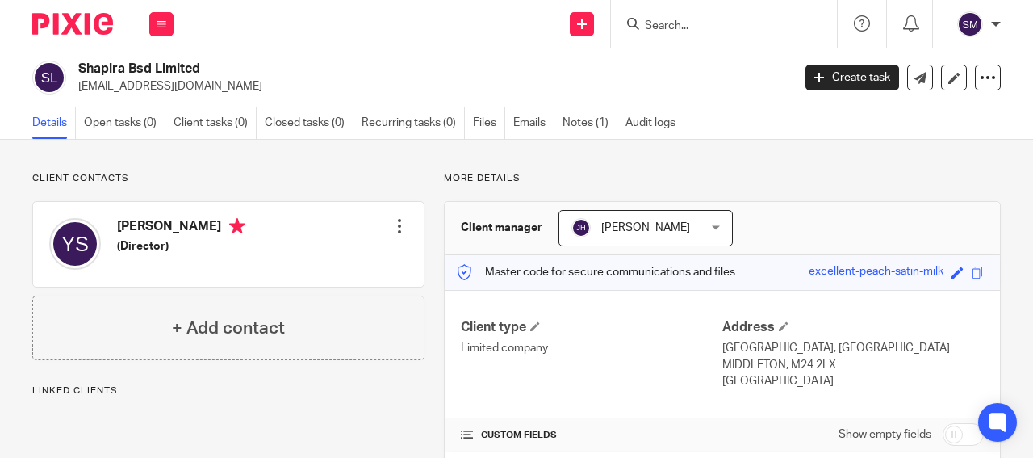
drag, startPoint x: 156, startPoint y: 65, endPoint x: 69, endPoint y: 63, distance: 86.4
click at [78, 63] on h2 "Shapira Bsd Limited" at bounding box center [359, 69] width 563 height 17
click at [663, 24] on input "Search" at bounding box center [715, 26] width 145 height 15
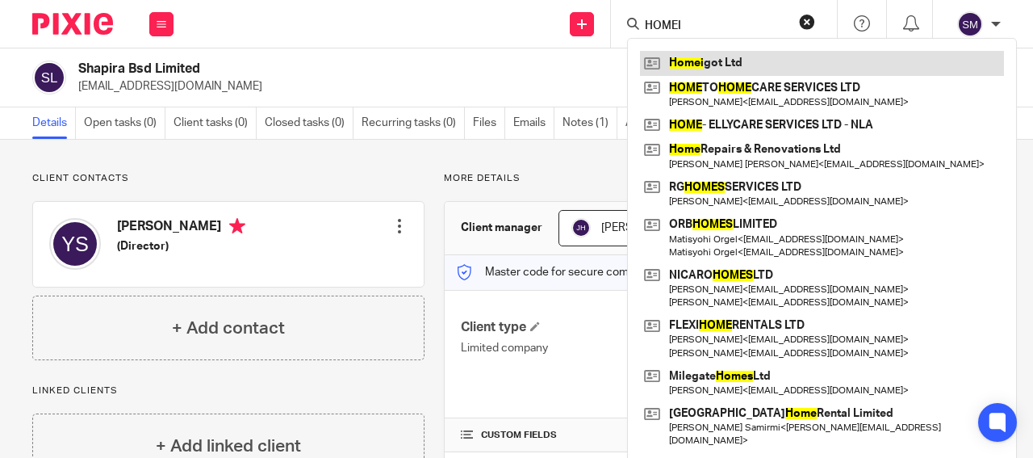
type input "HOMEI"
click at [716, 61] on link at bounding box center [822, 63] width 364 height 24
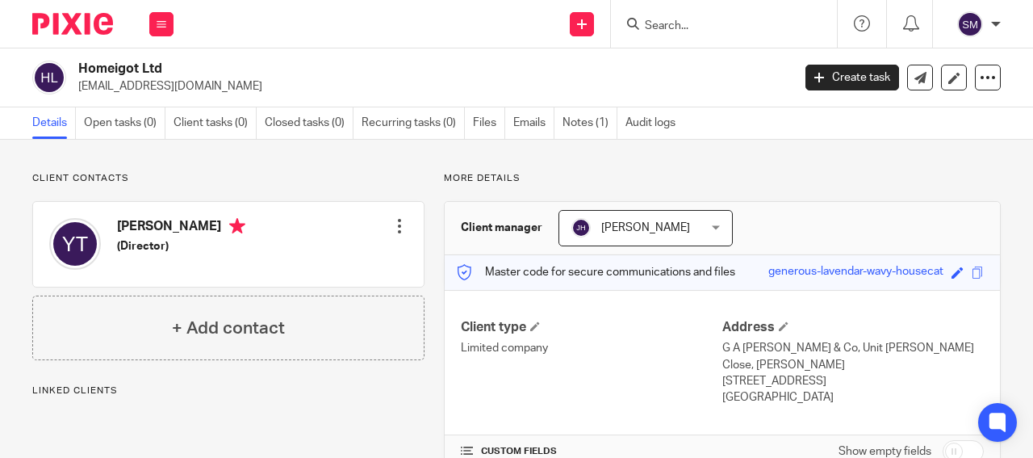
drag, startPoint x: 0, startPoint y: 0, endPoint x: 69, endPoint y: 65, distance: 94.8
click at [78, 65] on h2 "Homeigot Ltd" at bounding box center [359, 69] width 563 height 17
copy div "Homeigot"
click at [674, 27] on input "Search" at bounding box center [715, 26] width 145 height 15
click at [644, 22] on input "Search" at bounding box center [715, 26] width 145 height 15
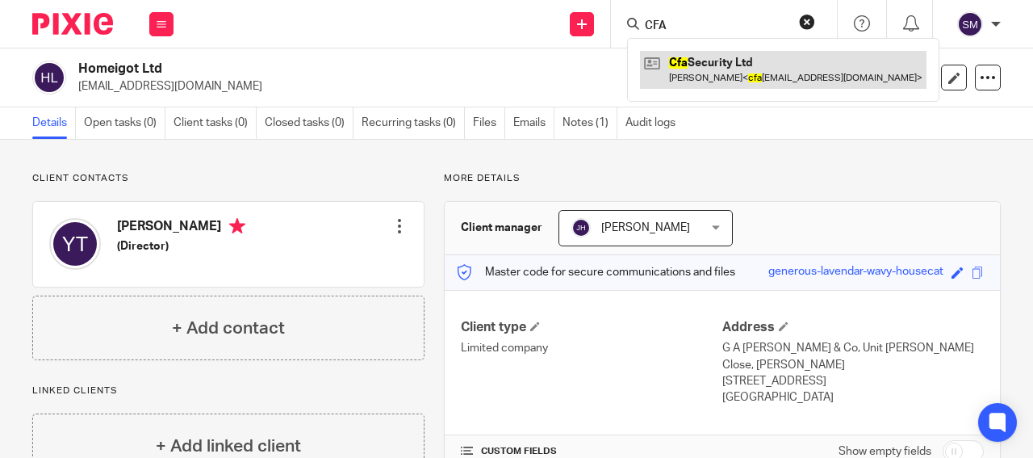
type input "CFA"
click at [689, 62] on link at bounding box center [783, 69] width 287 height 37
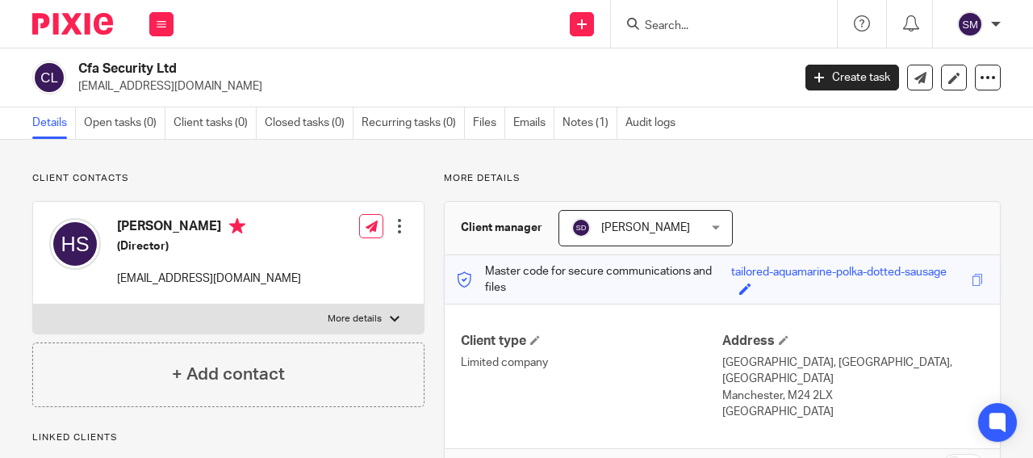
click at [209, 276] on p "[EMAIL_ADDRESS][DOMAIN_NAME]" at bounding box center [209, 278] width 184 height 16
drag, startPoint x: 132, startPoint y: 66, endPoint x: 82, endPoint y: 69, distance: 50.9
click at [78, 65] on h2 "Cfa Security Ltd" at bounding box center [359, 69] width 563 height 17
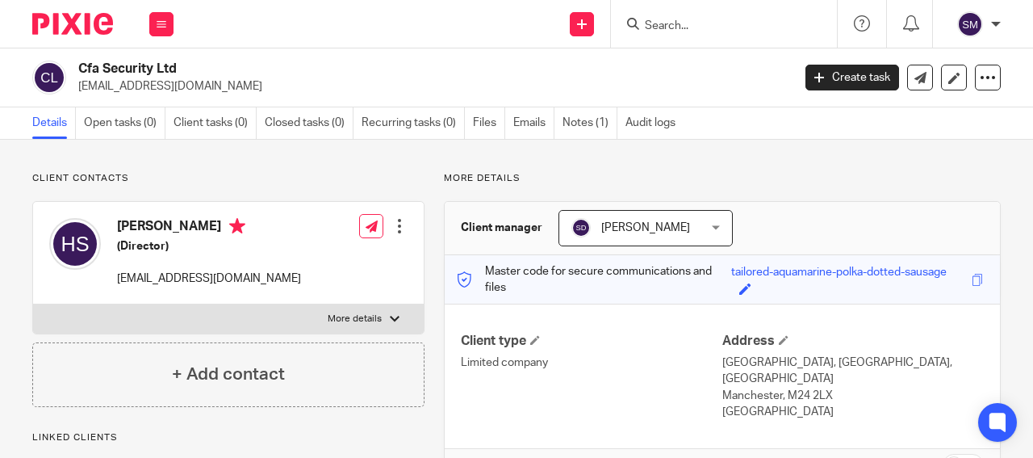
copy div "Cfa Security"
click at [645, 23] on input "Search" at bounding box center [715, 26] width 145 height 15
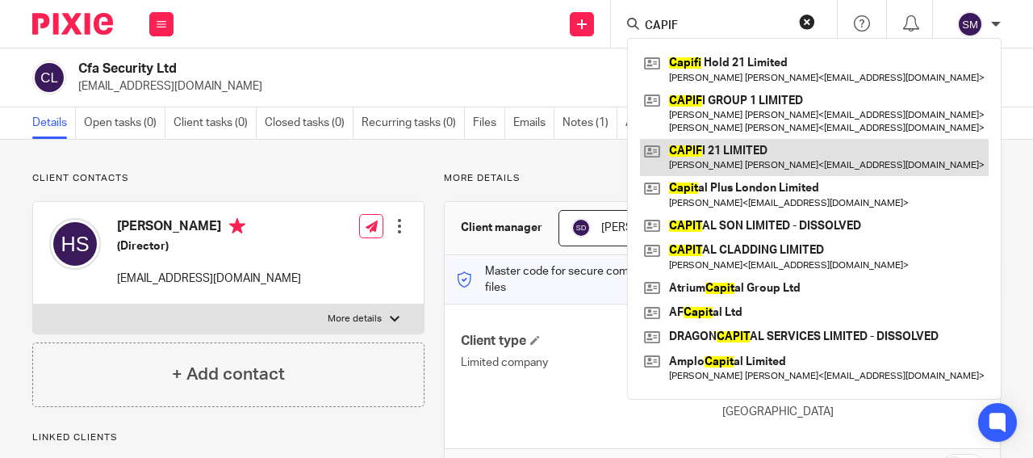
type input "CAPIF"
click at [744, 146] on link at bounding box center [814, 157] width 349 height 37
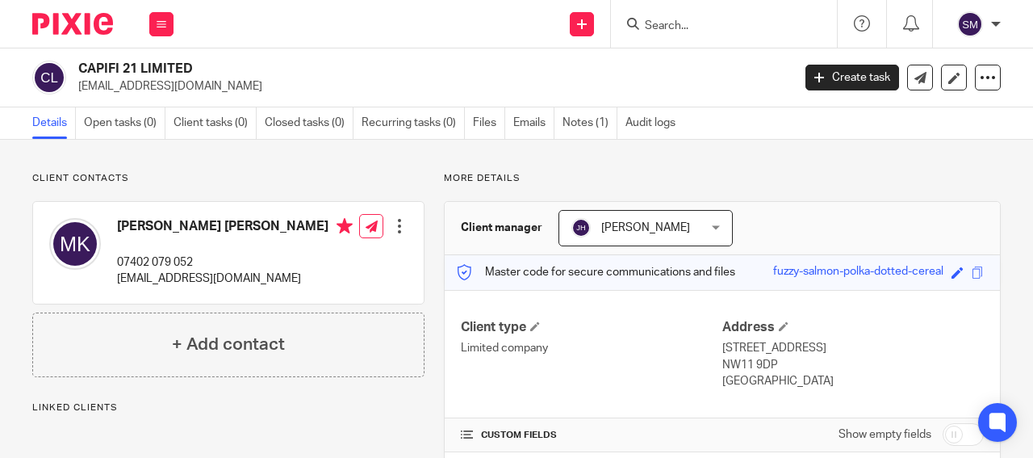
click at [182, 87] on p "[EMAIL_ADDRESS][DOMAIN_NAME]" at bounding box center [429, 86] width 703 height 16
click at [182, 88] on p "[EMAIL_ADDRESS][DOMAIN_NAME]" at bounding box center [429, 86] width 703 height 16
drag, startPoint x: 137, startPoint y: 69, endPoint x: 66, endPoint y: 68, distance: 71.0
click at [78, 68] on h2 "CAPIFI 21 LIMITED" at bounding box center [359, 69] width 563 height 17
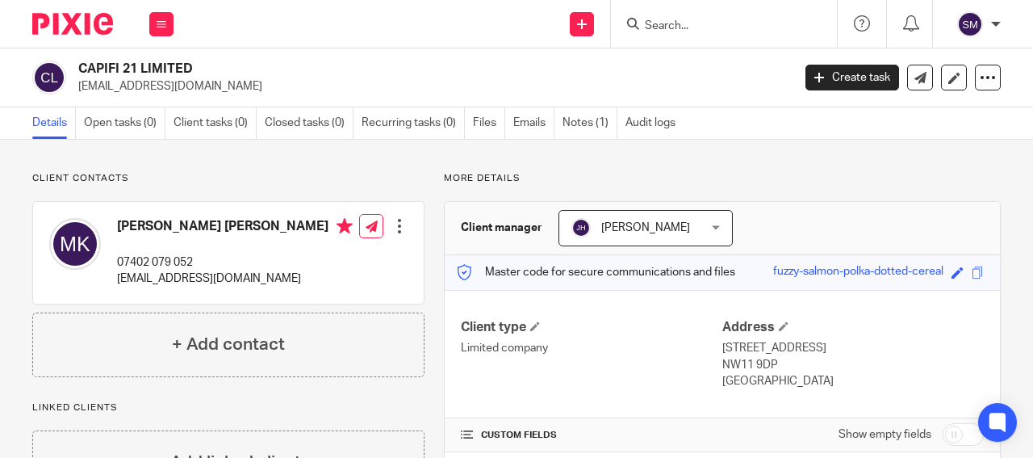
copy div "CAPIFI 21"
click at [672, 23] on input "Search" at bounding box center [715, 26] width 145 height 15
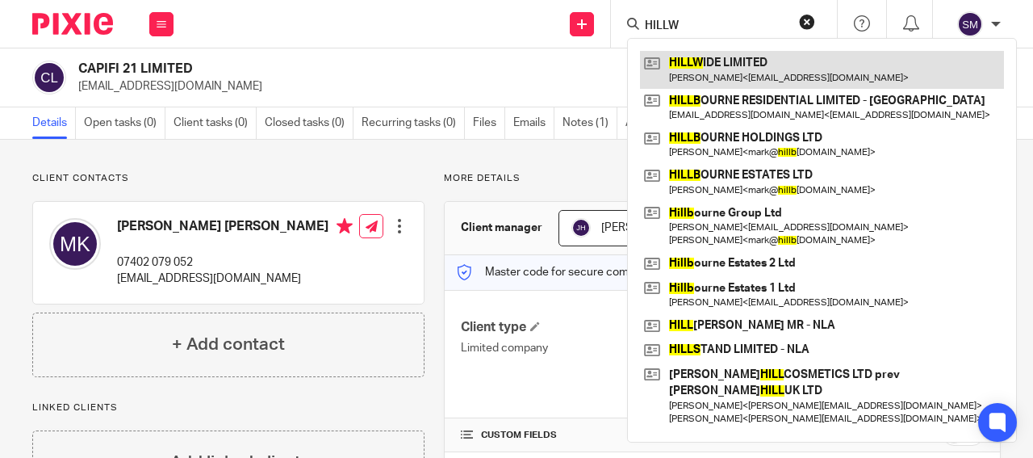
type input "HILLW"
click at [729, 69] on link at bounding box center [822, 69] width 364 height 37
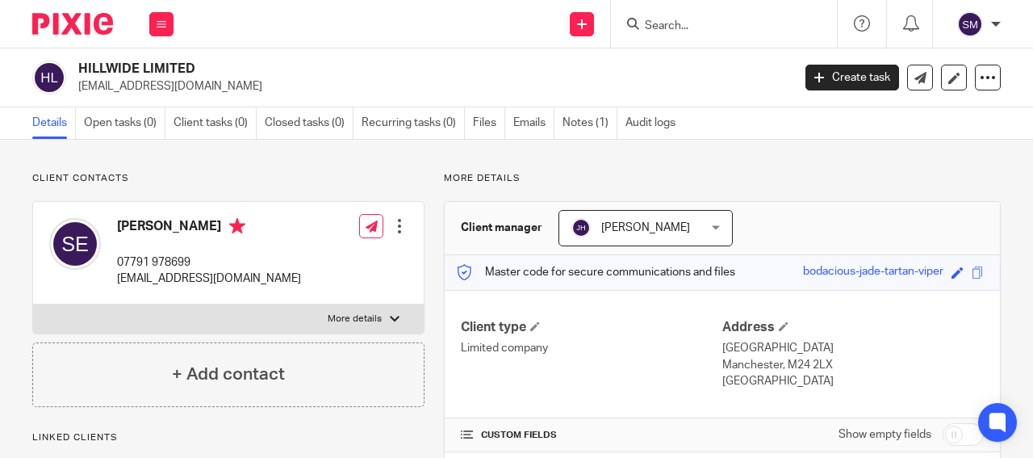
click at [658, 20] on input "Search" at bounding box center [715, 26] width 145 height 15
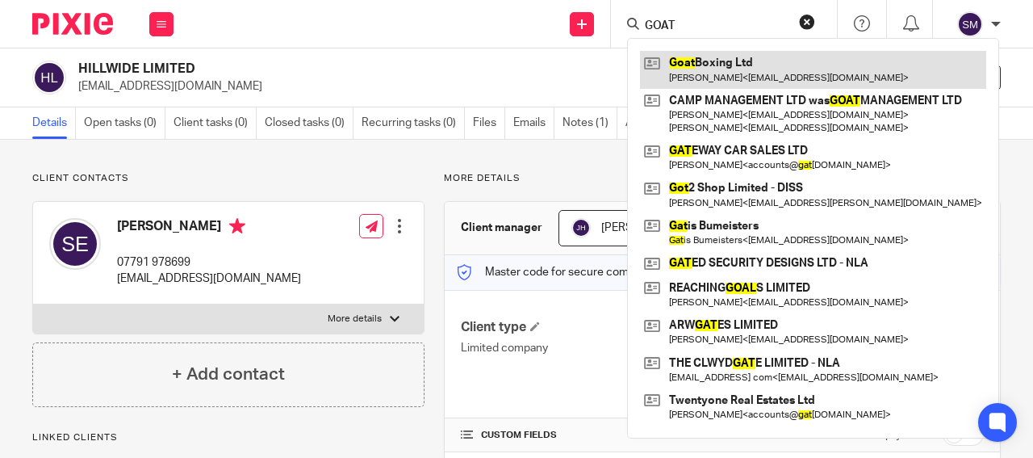
type input "GOAT"
click at [702, 73] on link at bounding box center [813, 69] width 346 height 37
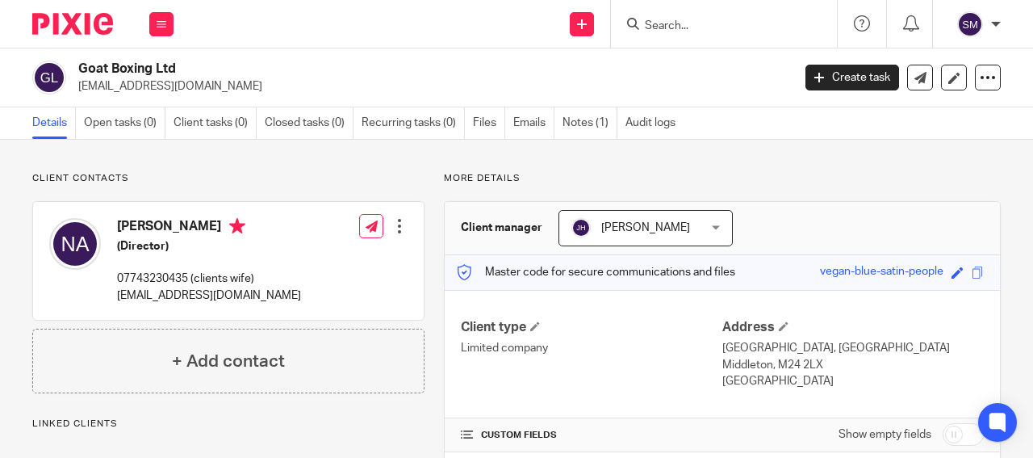
click at [204, 86] on p "nomaan.ali@hotmail.co.uk" at bounding box center [429, 86] width 703 height 16
click at [672, 27] on input "Search" at bounding box center [715, 26] width 145 height 15
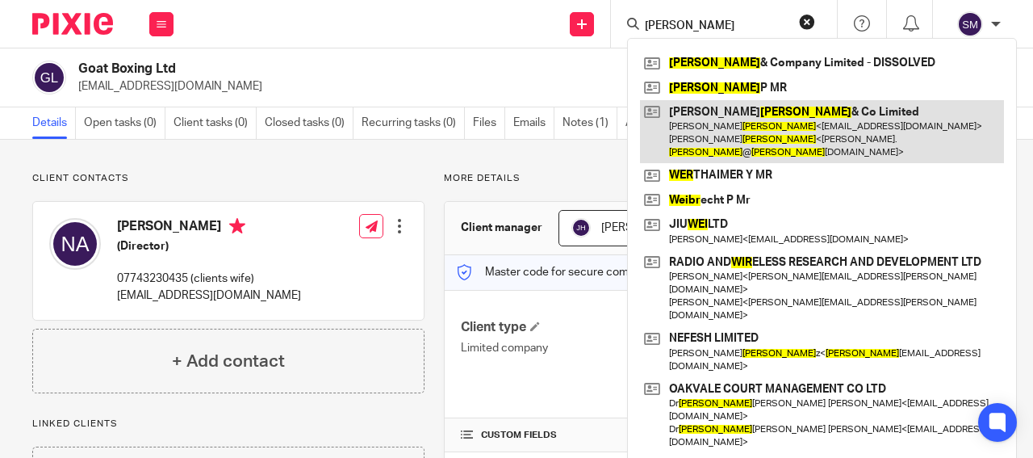
type input "WEIR"
click at [694, 119] on link at bounding box center [822, 132] width 364 height 64
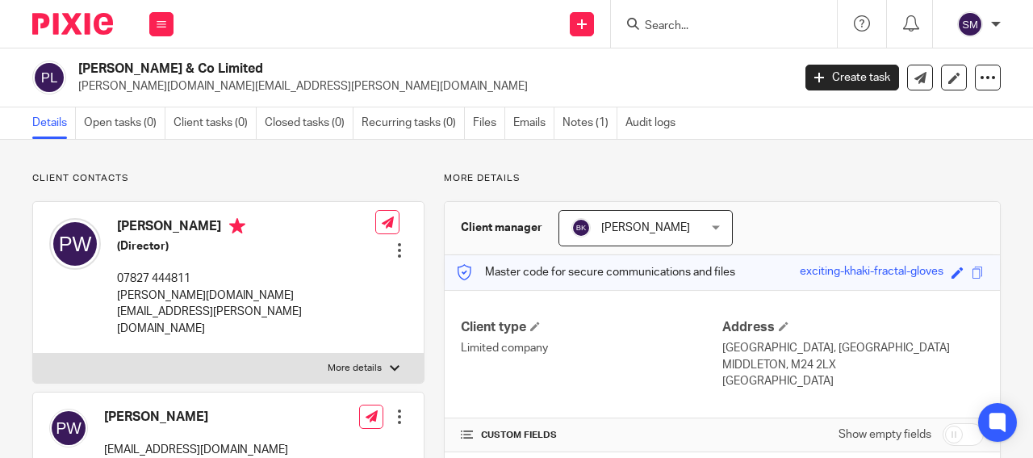
click at [194, 86] on p "[PERSON_NAME][DOMAIN_NAME][EMAIL_ADDRESS][PERSON_NAME][DOMAIN_NAME]" at bounding box center [429, 86] width 703 height 16
drag, startPoint x: 175, startPoint y: 70, endPoint x: 73, endPoint y: 60, distance: 102.2
click at [78, 61] on h2 "[PERSON_NAME] & Co Limited" at bounding box center [359, 69] width 563 height 17
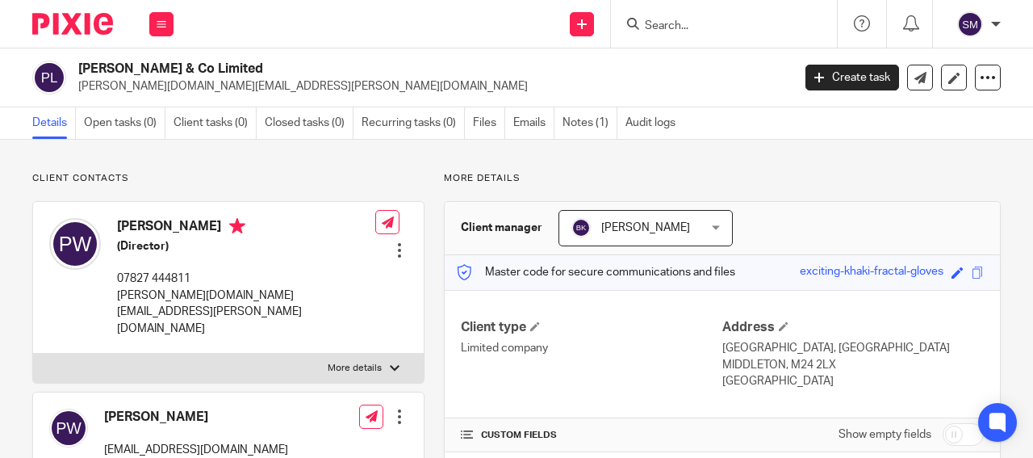
copy h2 "[PERSON_NAME] & Co"
click at [656, 19] on input "Search" at bounding box center [715, 26] width 145 height 15
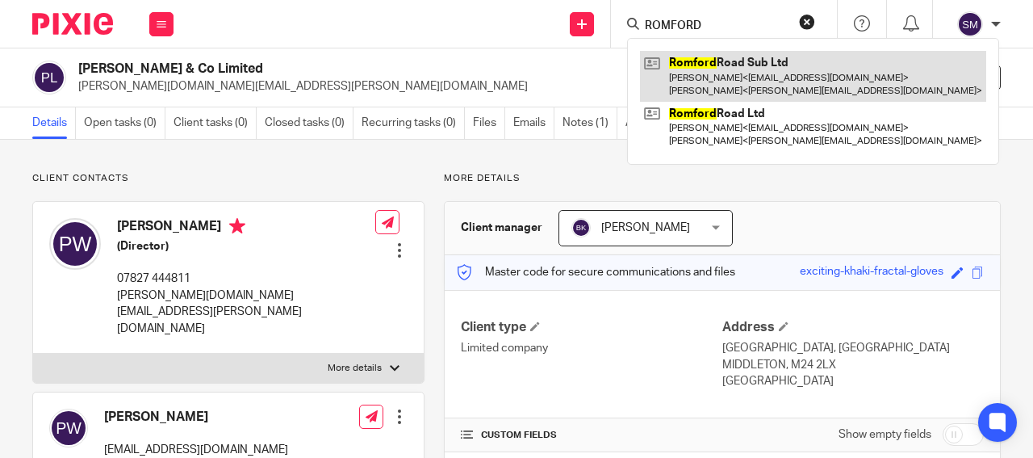
type input "ROMFORD"
click at [693, 77] on link at bounding box center [813, 76] width 346 height 50
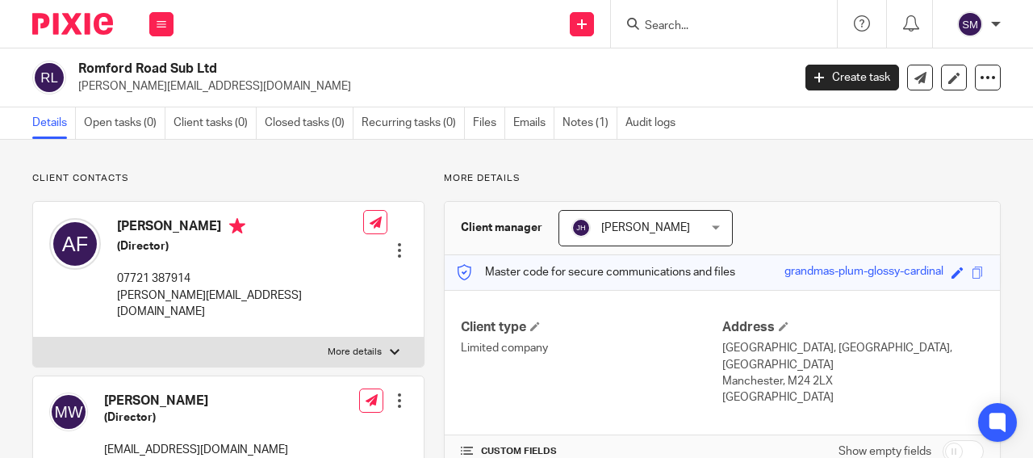
drag, startPoint x: 0, startPoint y: 0, endPoint x: 195, endPoint y: 90, distance: 214.9
click at [195, 90] on p "abraham@norfeldestates.co.uk" at bounding box center [429, 86] width 703 height 16
click at [195, 90] on p "[PERSON_NAME][EMAIL_ADDRESS][DOMAIN_NAME]" at bounding box center [429, 86] width 703 height 16
drag, startPoint x: 198, startPoint y: 73, endPoint x: 77, endPoint y: 73, distance: 120.3
click at [78, 73] on h2 "Romford Road Sub Ltd" at bounding box center [359, 69] width 563 height 17
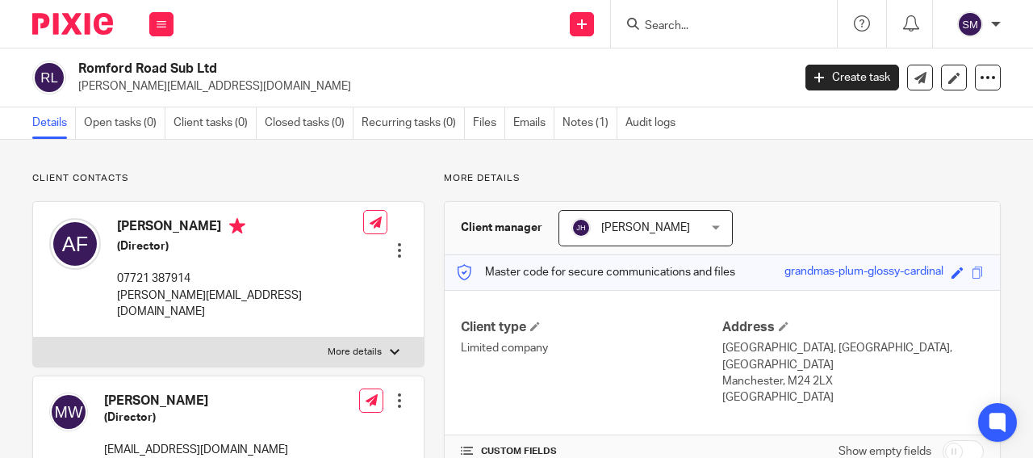
copy h2 "Romford Road Sub"
click at [659, 27] on input "Search" at bounding box center [715, 26] width 145 height 15
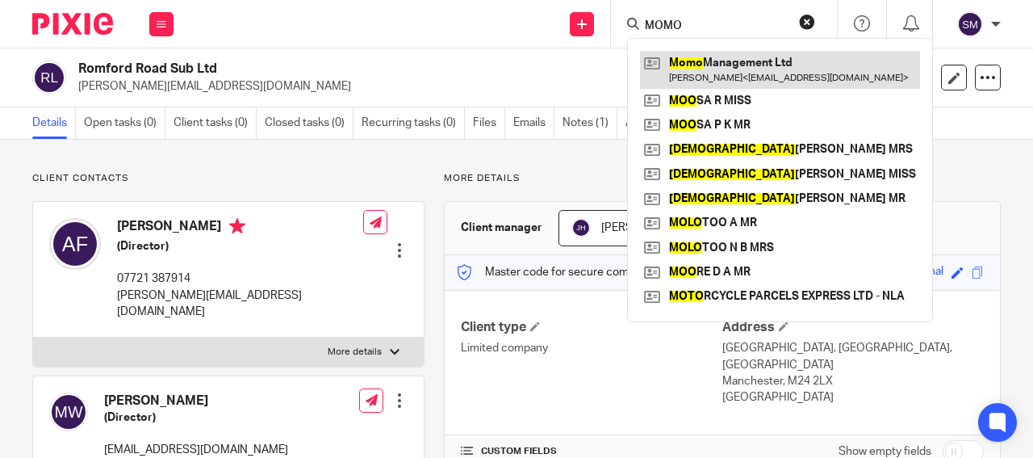
type input "MOMO"
click at [705, 69] on link at bounding box center [780, 69] width 280 height 37
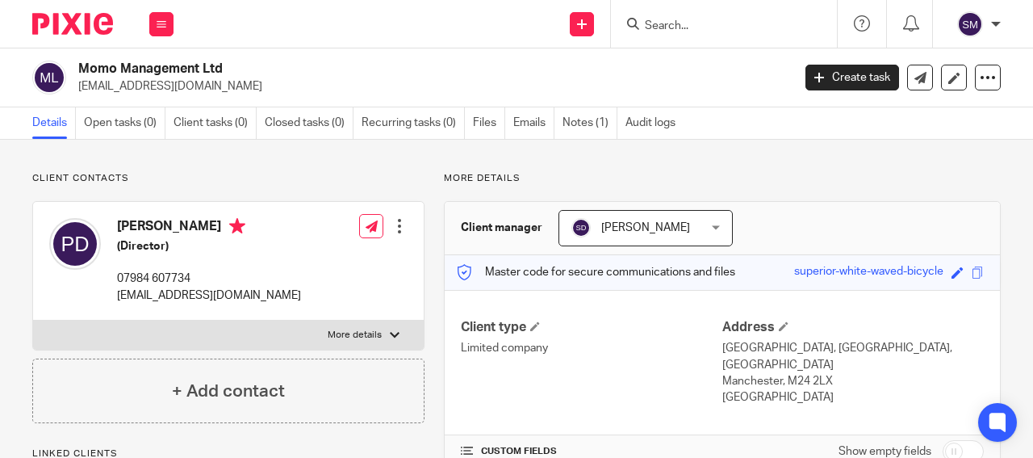
drag, startPoint x: 199, startPoint y: 67, endPoint x: 70, endPoint y: 67, distance: 129.1
click at [78, 67] on h2 "Momo Management Ltd" at bounding box center [359, 69] width 563 height 17
copy div "Momo Management"
click at [673, 19] on input "Search" at bounding box center [715, 26] width 145 height 15
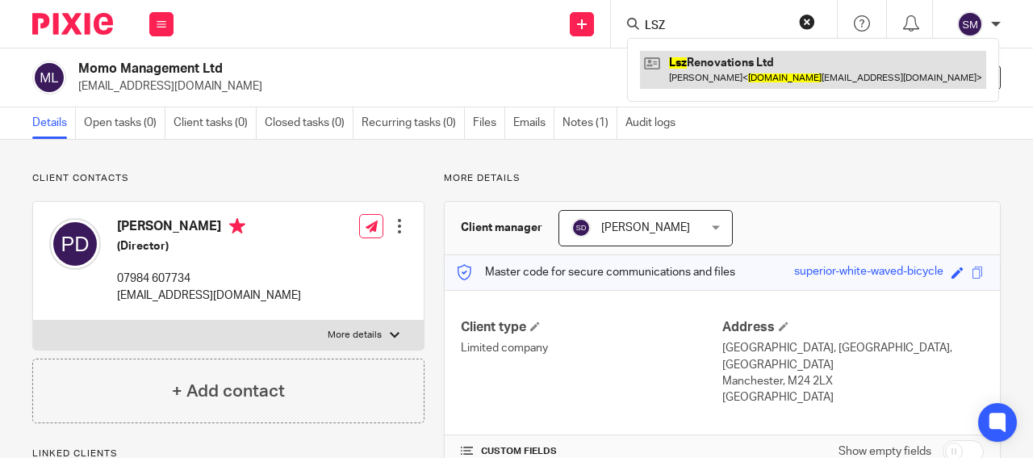
type input "LSZ"
click at [705, 75] on link at bounding box center [813, 69] width 346 height 37
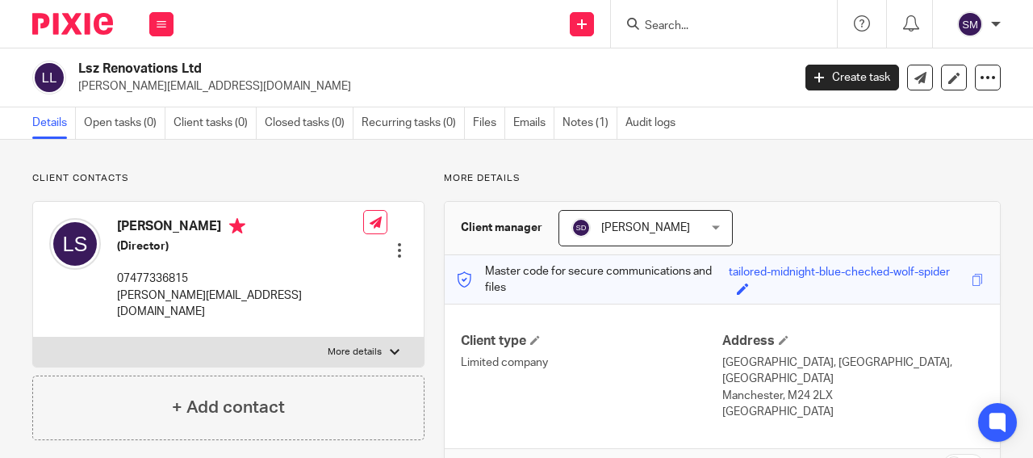
click at [158, 89] on p "[PERSON_NAME][EMAIL_ADDRESS][DOMAIN_NAME]" at bounding box center [429, 86] width 703 height 16
drag, startPoint x: 181, startPoint y: 64, endPoint x: 69, endPoint y: 61, distance: 112.2
click at [78, 61] on h2 "Lsz Renovations Ltd" at bounding box center [359, 69] width 563 height 17
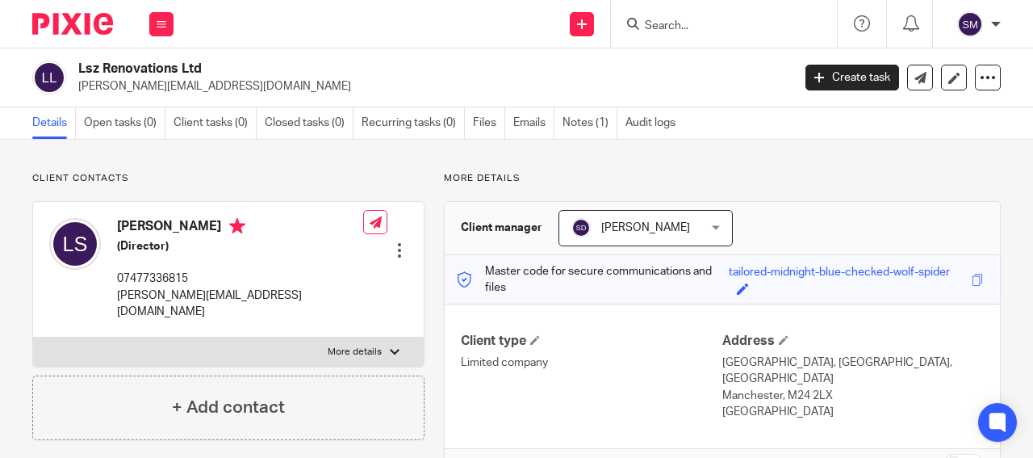
copy div "Lsz Renovations"
click at [676, 23] on input "Search" at bounding box center [715, 26] width 145 height 15
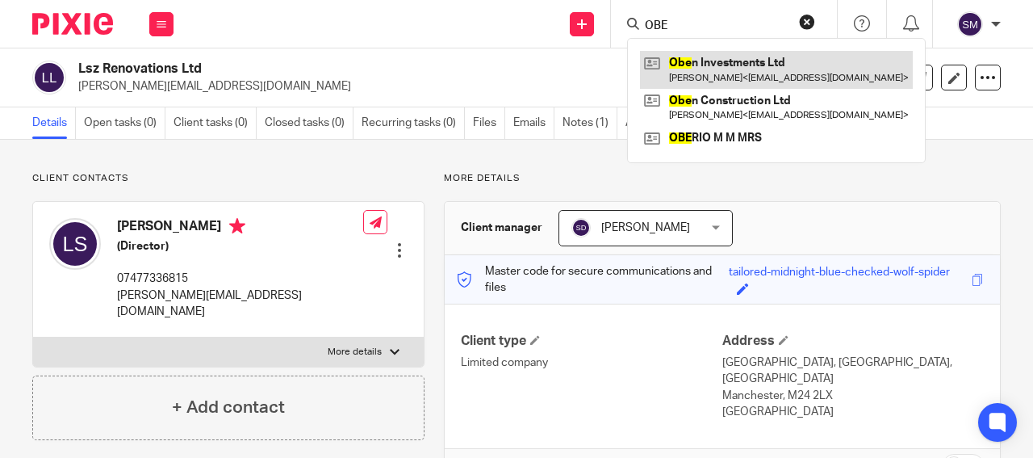
type input "OBE"
click at [765, 75] on link at bounding box center [776, 69] width 273 height 37
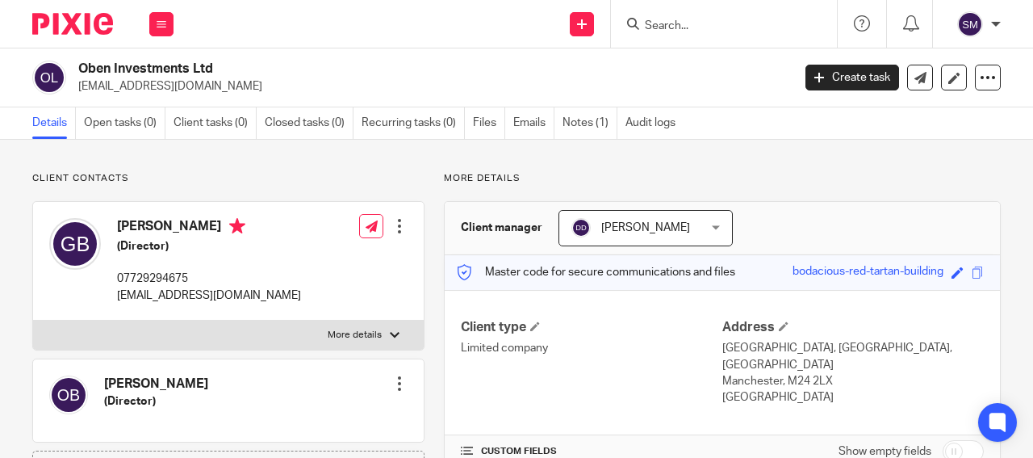
click at [169, 89] on p "[EMAIL_ADDRESS][DOMAIN_NAME]" at bounding box center [429, 86] width 703 height 16
drag, startPoint x: 193, startPoint y: 67, endPoint x: 73, endPoint y: 69, distance: 119.5
click at [78, 69] on h2 "Oben Investments Ltd" at bounding box center [359, 69] width 563 height 17
click at [650, 19] on input "Search" at bounding box center [715, 26] width 145 height 15
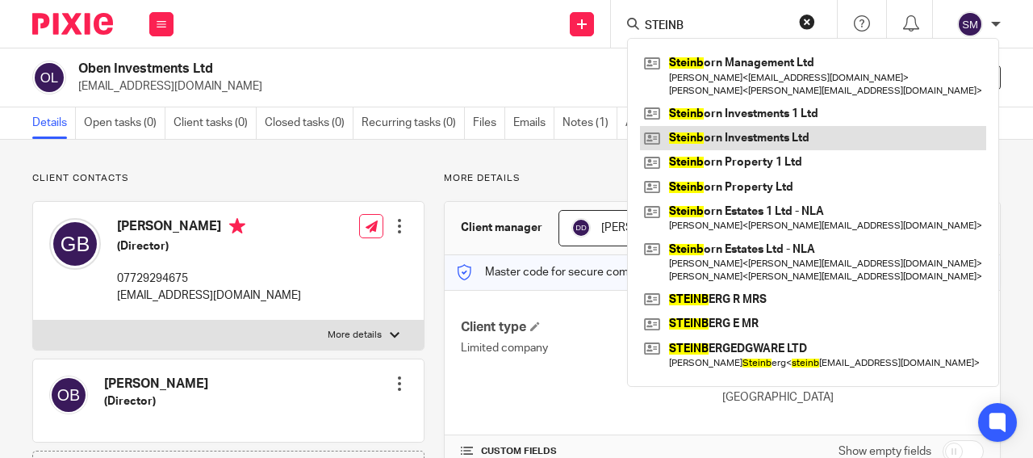
type input "STEINB"
click at [770, 140] on link at bounding box center [813, 138] width 346 height 24
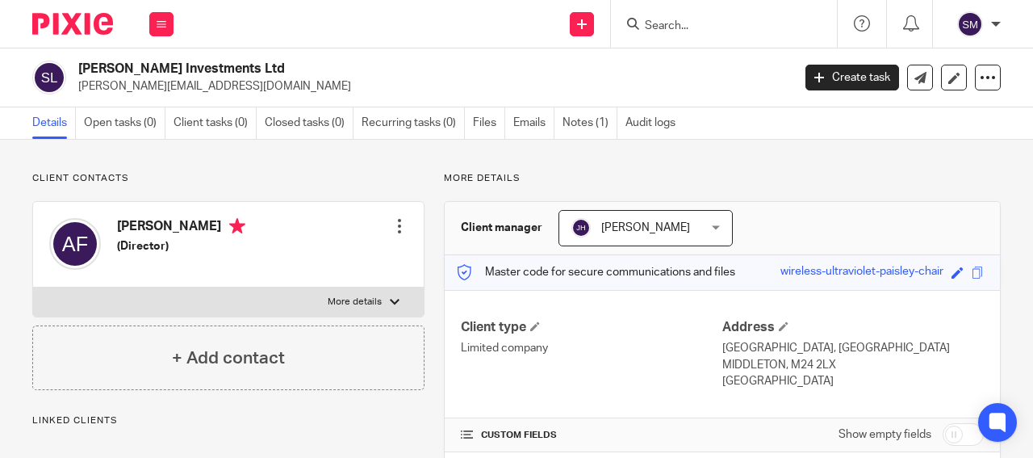
drag, startPoint x: 219, startPoint y: 71, endPoint x: 75, endPoint y: 66, distance: 143.7
click at [78, 66] on h2 "Steinborn Investments Ltd" at bounding box center [359, 69] width 563 height 17
copy h2 "Steinborn Investments"
click at [666, 21] on input "Search" at bounding box center [715, 26] width 145 height 15
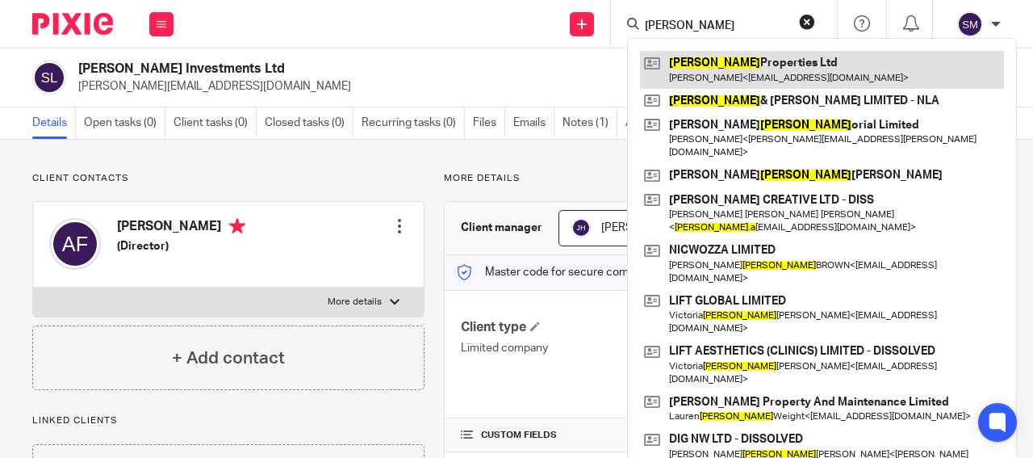
type input "JANET"
click at [742, 73] on link at bounding box center [822, 69] width 364 height 37
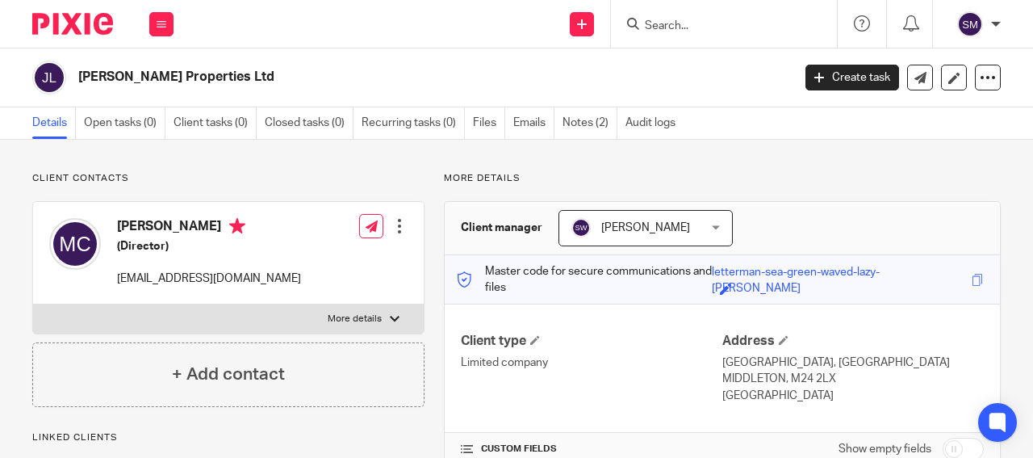
click at [209, 278] on p "[EMAIL_ADDRESS][DOMAIN_NAME]" at bounding box center [209, 278] width 184 height 16
click at [210, 277] on p "[EMAIL_ADDRESS][DOMAIN_NAME]" at bounding box center [209, 278] width 184 height 16
drag, startPoint x: 183, startPoint y: 80, endPoint x: 82, endPoint y: 78, distance: 100.9
click at [78, 81] on h2 "[PERSON_NAME] Properties Ltd" at bounding box center [359, 77] width 563 height 17
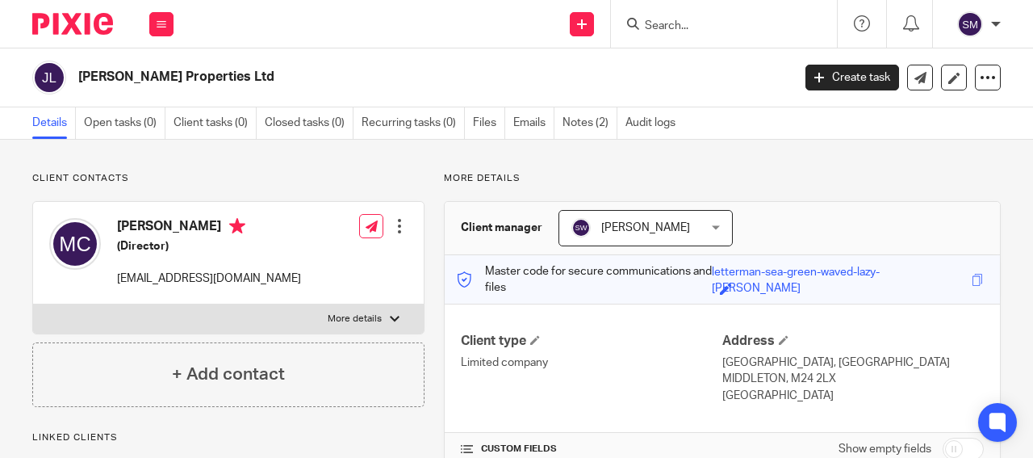
click at [182, 73] on h2 "[PERSON_NAME] Properties Ltd" at bounding box center [359, 77] width 563 height 17
drag, startPoint x: 171, startPoint y: 72, endPoint x: 74, endPoint y: 71, distance: 96.9
click at [78, 71] on h2 "[PERSON_NAME] Properties Ltd" at bounding box center [359, 77] width 563 height 17
copy h2 "[PERSON_NAME] Properties Ltd"
click at [664, 27] on input "Search" at bounding box center [715, 26] width 145 height 15
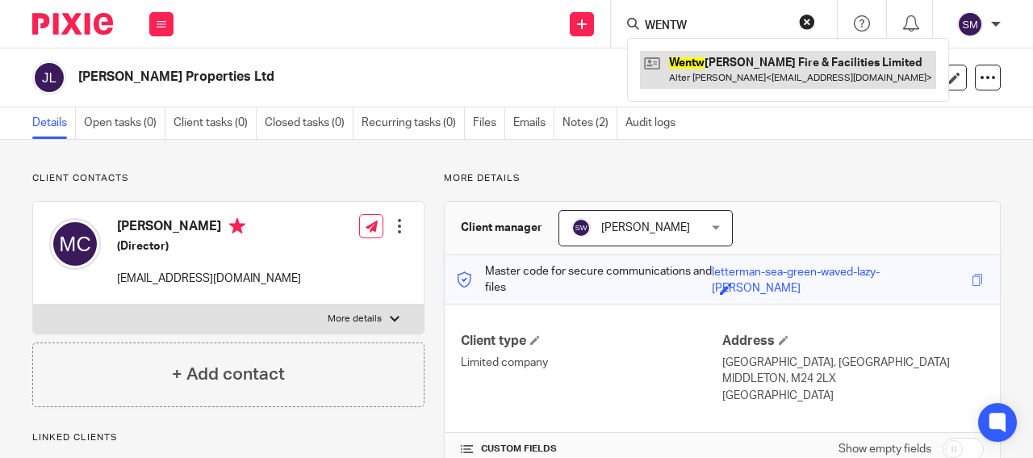
type input "WENTW"
click at [787, 73] on link at bounding box center [788, 69] width 296 height 37
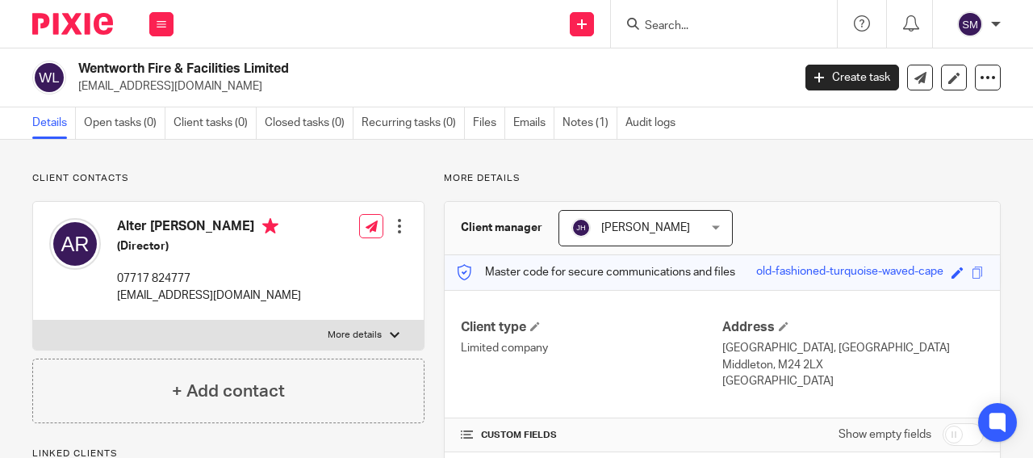
click at [188, 86] on p "beni_rozen@yahoo.co.uk" at bounding box center [429, 86] width 703 height 16
drag, startPoint x: 246, startPoint y: 68, endPoint x: 77, endPoint y: 67, distance: 169.5
click at [78, 67] on h2 "Wentworth Fire & Facilities Limited" at bounding box center [359, 69] width 563 height 17
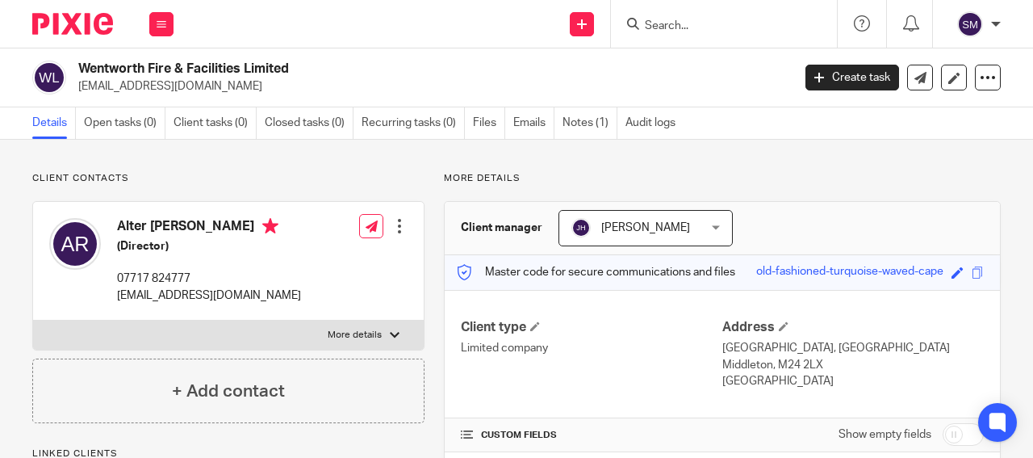
copy h2 "Wentworth Fire & Facilities"
click at [660, 28] on input "Search" at bounding box center [715, 26] width 145 height 15
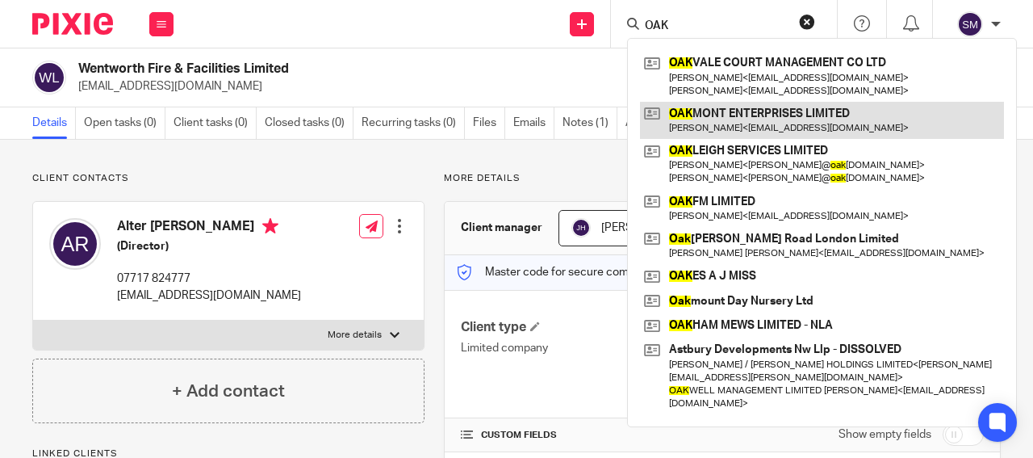
type input "OAK"
click at [726, 132] on link at bounding box center [822, 120] width 364 height 37
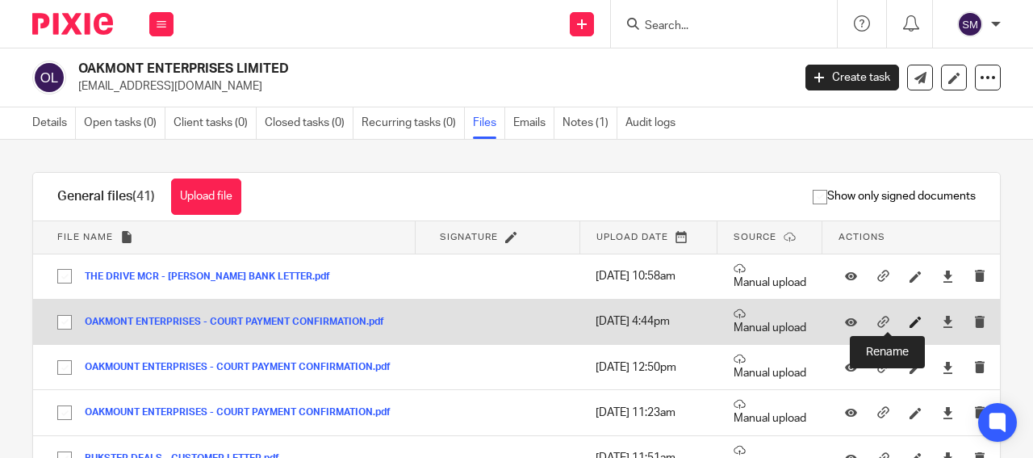
click at [910, 318] on icon at bounding box center [916, 322] width 12 height 12
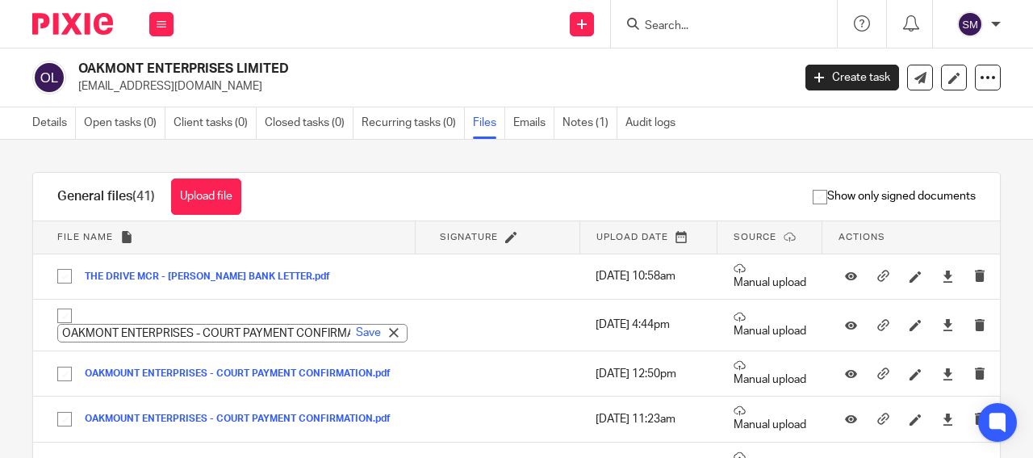
click at [171, 86] on p "[EMAIL_ADDRESS][DOMAIN_NAME]" at bounding box center [429, 86] width 703 height 16
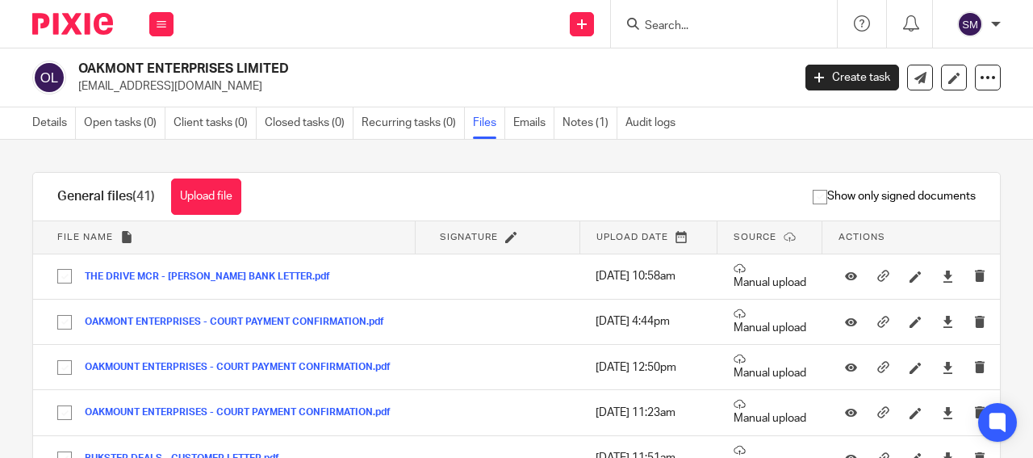
click at [171, 87] on p "[EMAIL_ADDRESS][DOMAIN_NAME]" at bounding box center [429, 86] width 703 height 16
click at [668, 22] on input "Search" at bounding box center [715, 26] width 145 height 15
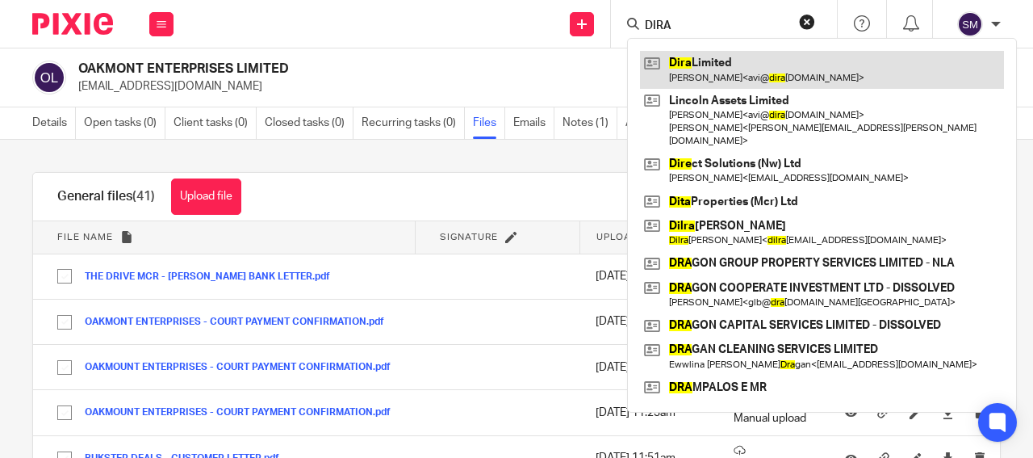
type input "DIRA"
click at [730, 77] on link at bounding box center [822, 69] width 364 height 37
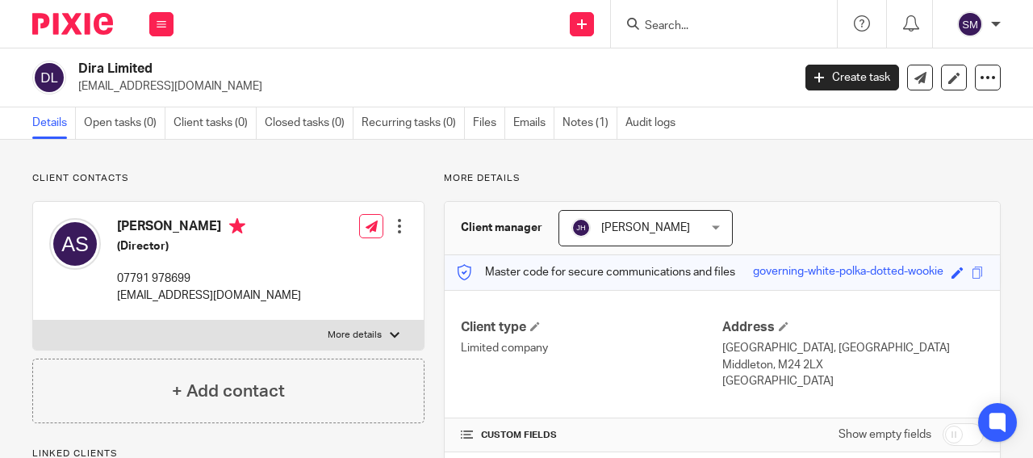
click at [150, 85] on p "[EMAIL_ADDRESS][DOMAIN_NAME]" at bounding box center [429, 86] width 703 height 16
click at [162, 84] on p "[EMAIL_ADDRESS][DOMAIN_NAME]" at bounding box center [429, 86] width 703 height 16
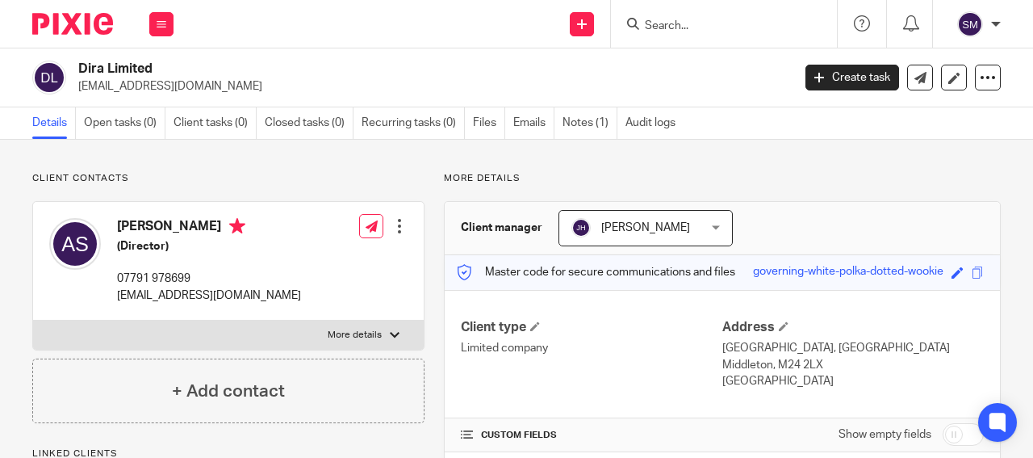
click at [162, 84] on p "[EMAIL_ADDRESS][DOMAIN_NAME]" at bounding box center [429, 86] width 703 height 16
click at [163, 84] on p "[EMAIL_ADDRESS][DOMAIN_NAME]" at bounding box center [429, 86] width 703 height 16
click at [680, 31] on form at bounding box center [729, 24] width 172 height 20
click at [667, 22] on input "Search" at bounding box center [715, 26] width 145 height 15
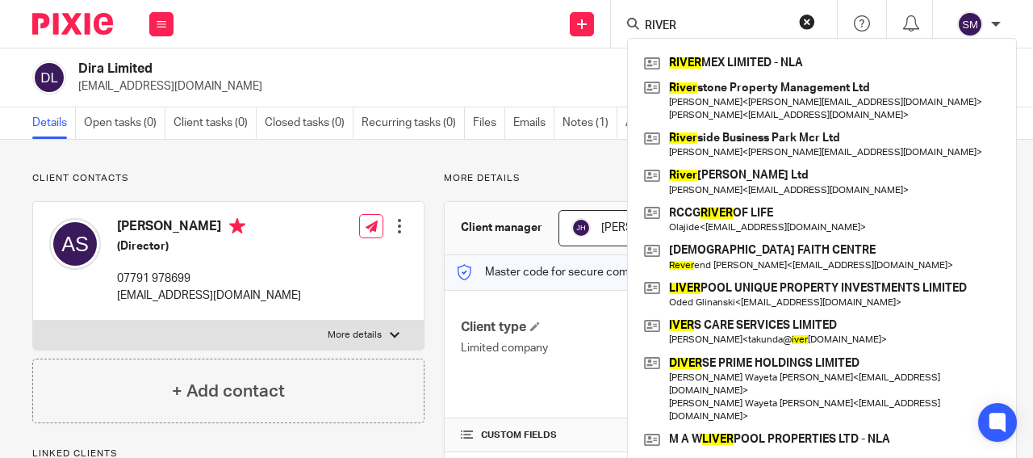
type input "RIVER"
